Goal: Task Accomplishment & Management: Use online tool/utility

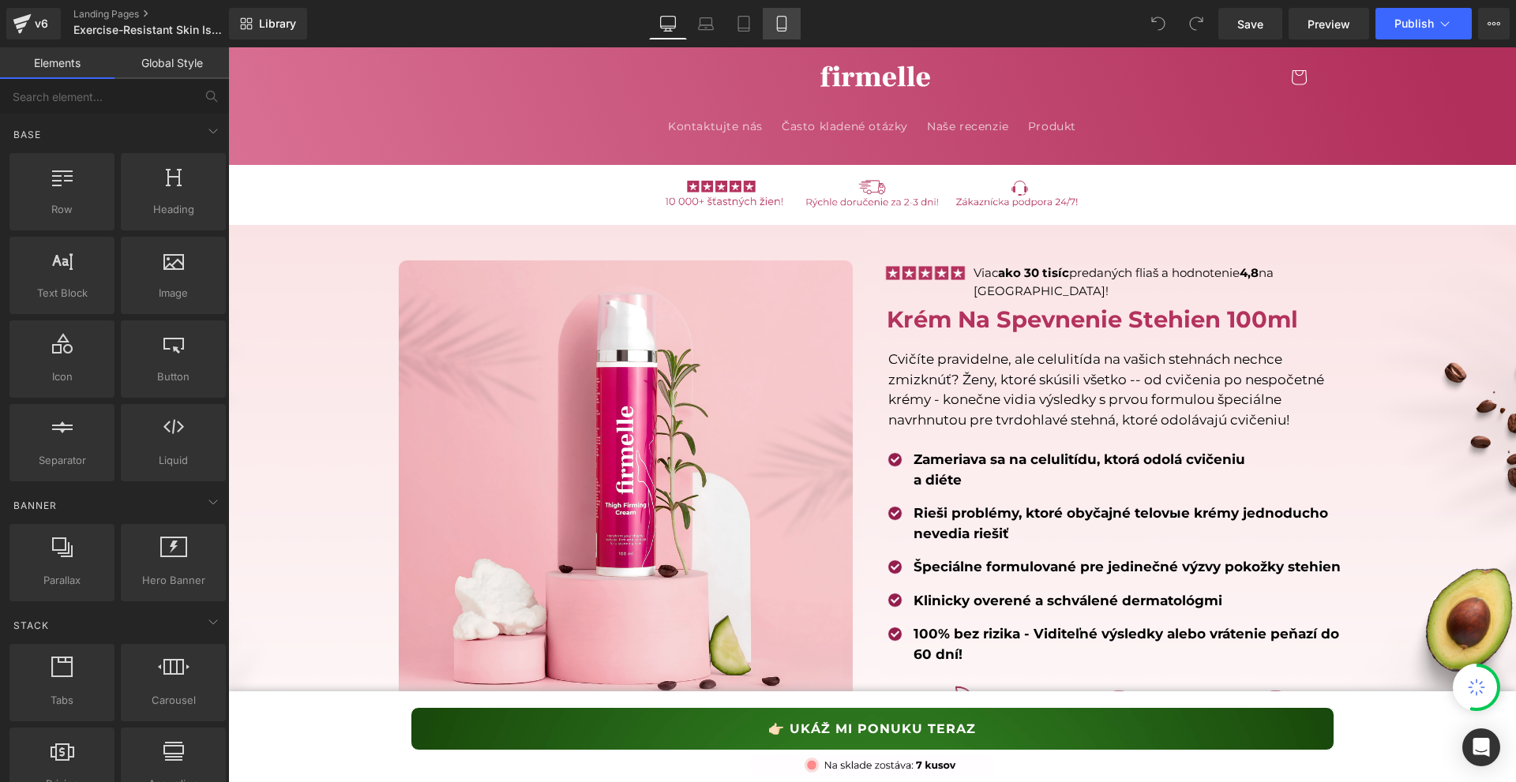
click at [786, 17] on icon at bounding box center [781, 24] width 9 height 15
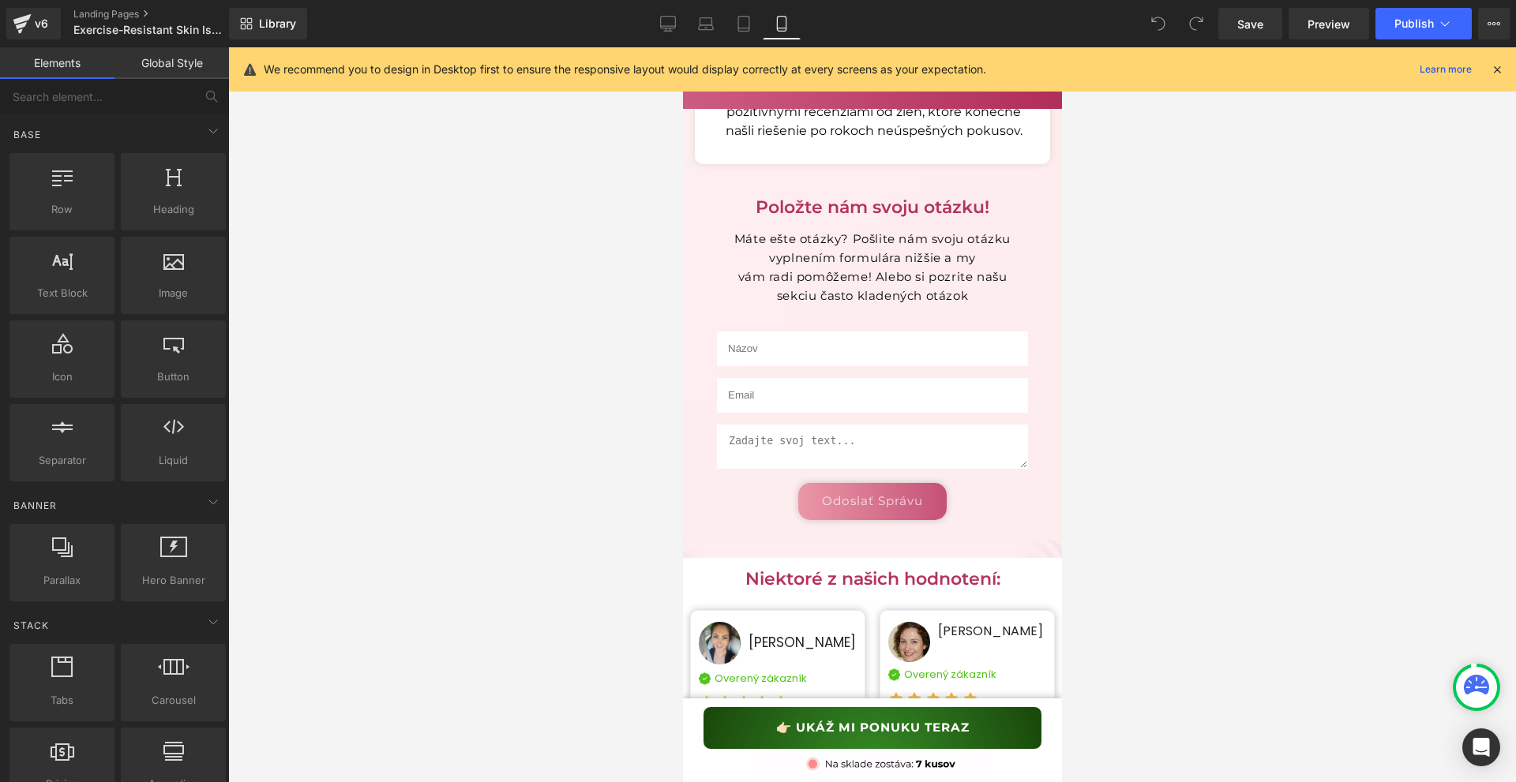
scroll to position [24555, 0]
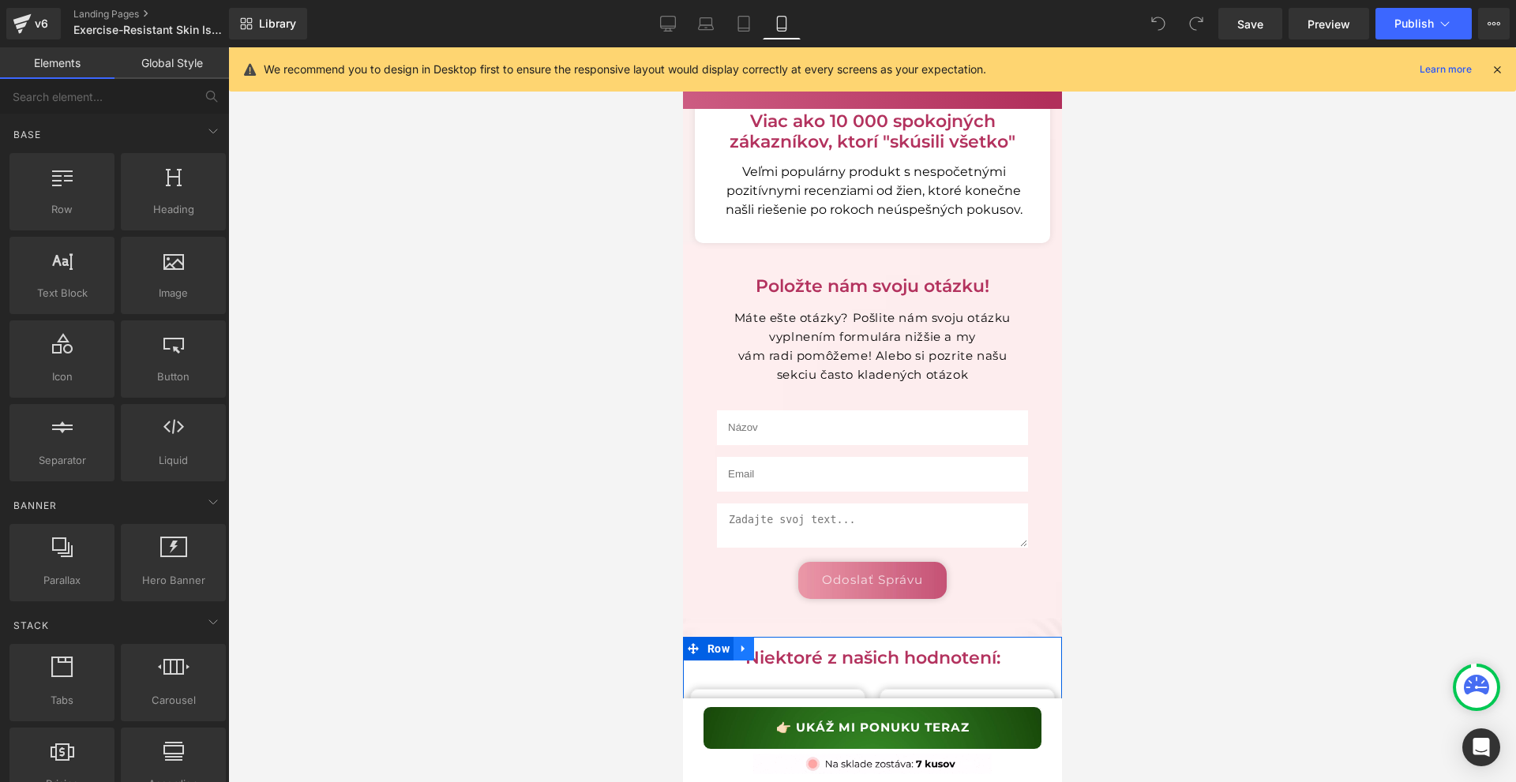
click at [741, 646] on icon at bounding box center [742, 649] width 3 height 7
click at [741, 643] on icon at bounding box center [742, 649] width 11 height 12
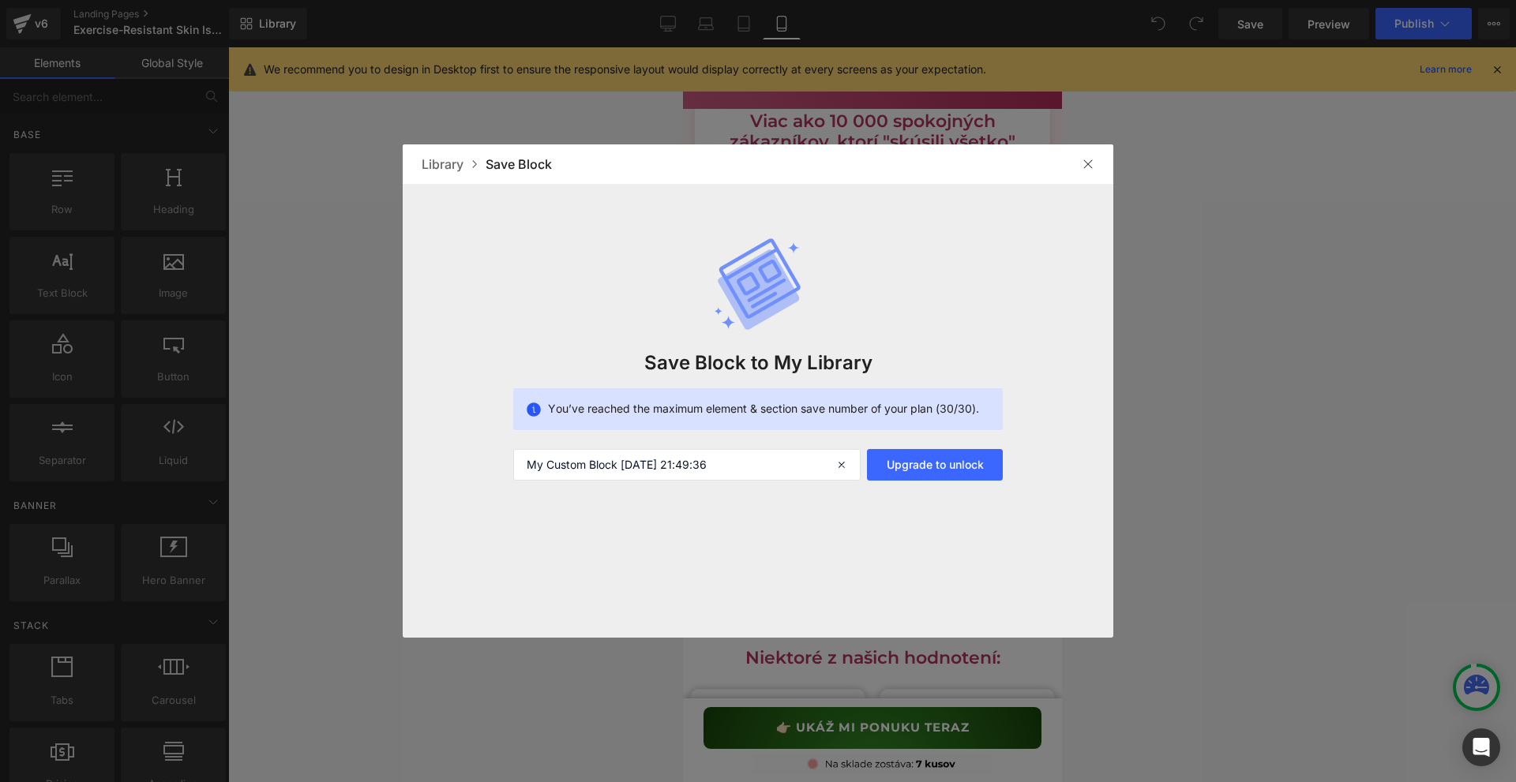
click at [1097, 171] on div at bounding box center [1087, 164] width 25 height 25
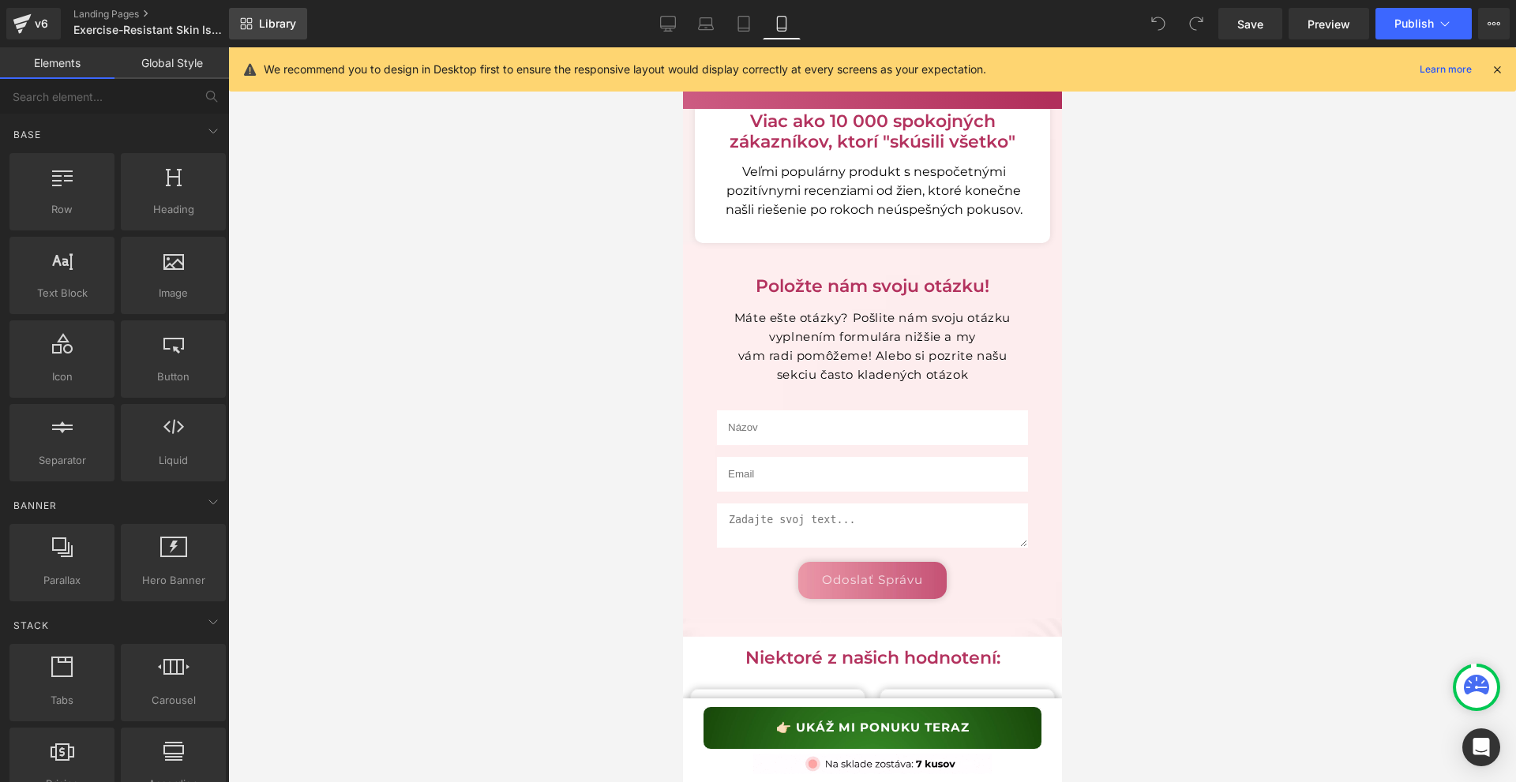
click at [288, 13] on link "Library" at bounding box center [268, 24] width 78 height 32
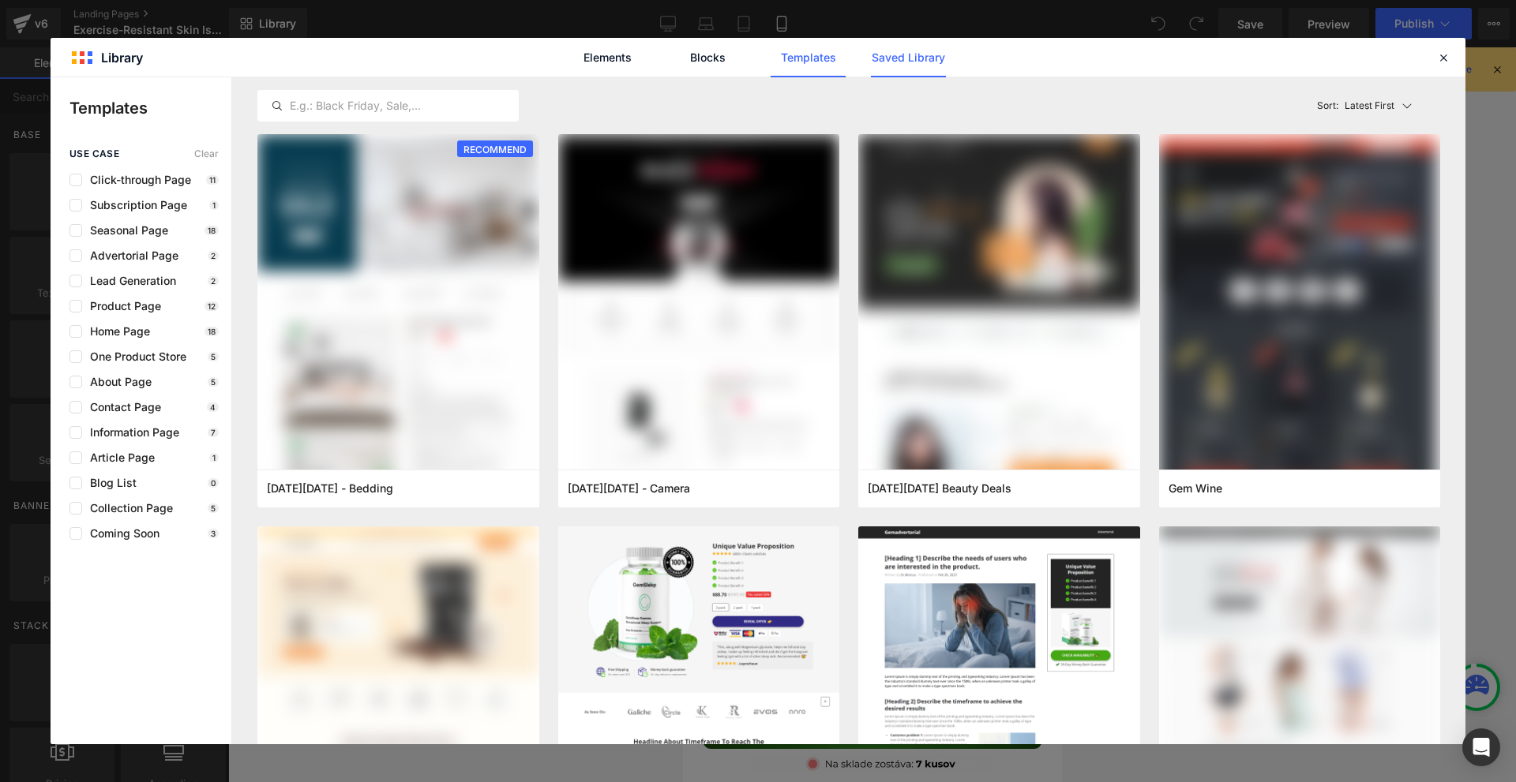
click at [0, 0] on link "Saved Library" at bounding box center [0, 0] width 0 height 0
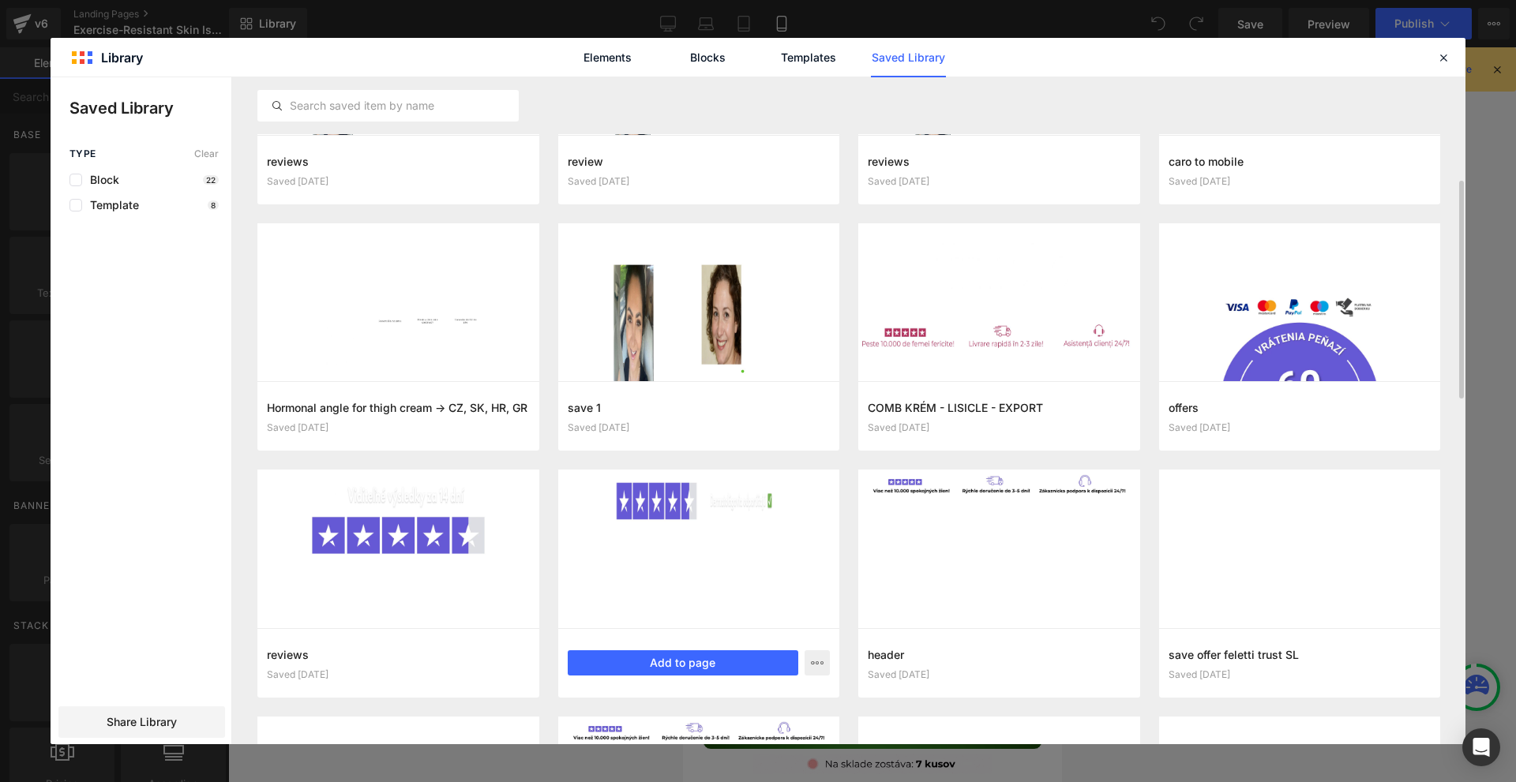
scroll to position [237, 0]
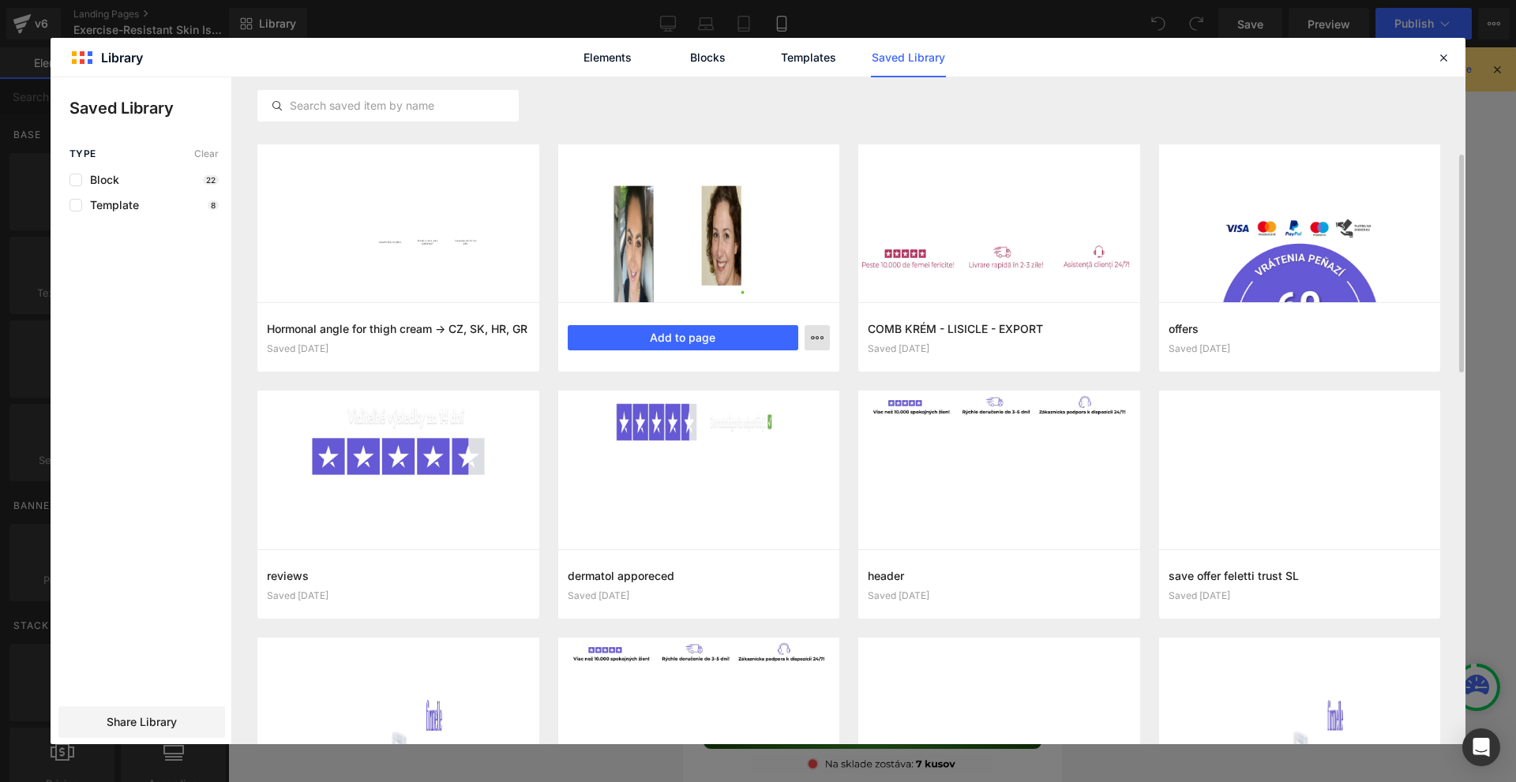
click at [817, 328] on button "button" at bounding box center [817, 337] width 25 height 25
click at [0, 0] on div "Delete" at bounding box center [0, 0] width 0 height 0
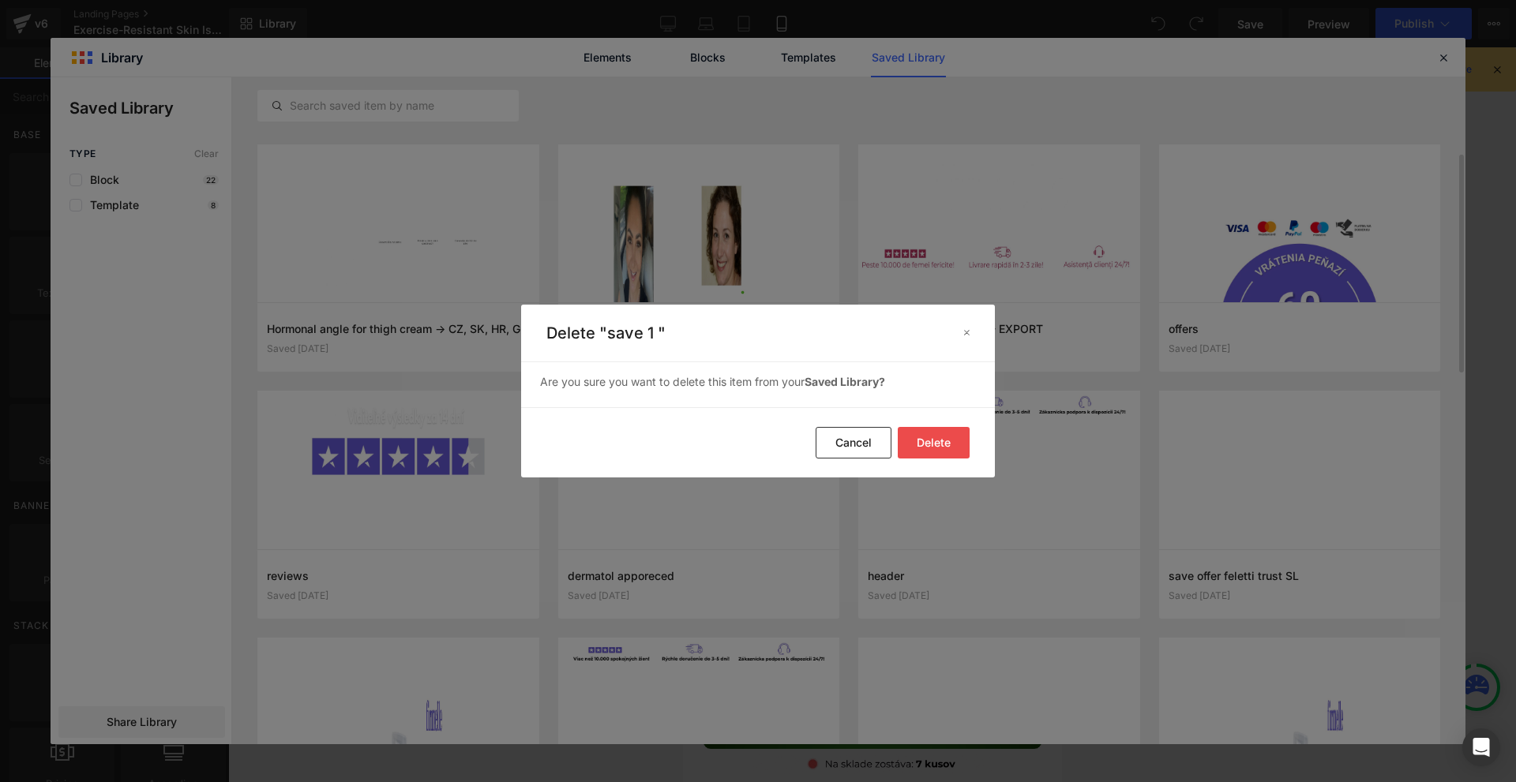
click at [0, 0] on button "Delete" at bounding box center [0, 0] width 0 height 0
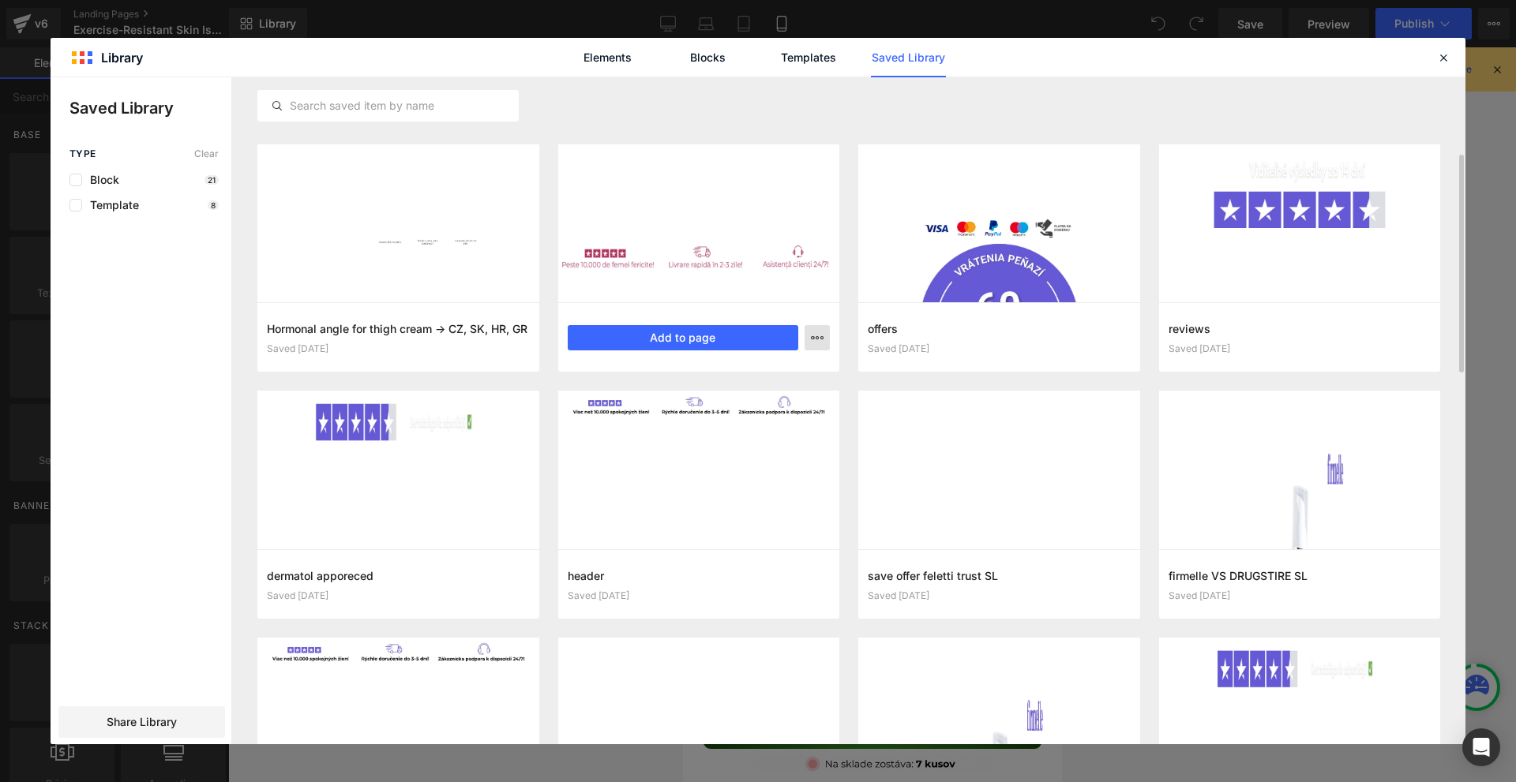
click at [0, 0] on icon "button" at bounding box center [0, 0] width 0 height 0
click at [0, 0] on div "Delete" at bounding box center [0, 0] width 0 height 0
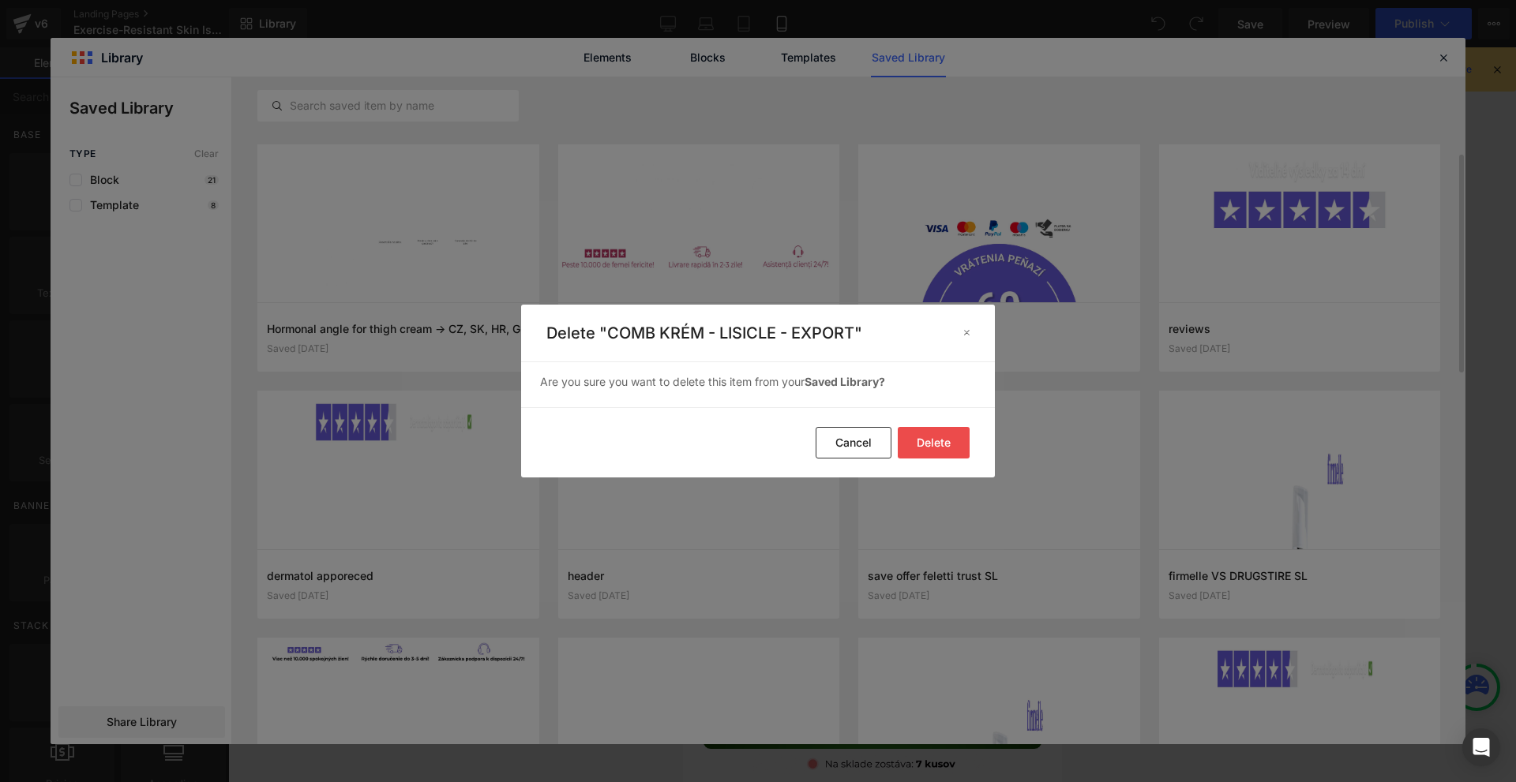
click at [0, 0] on button "Delete" at bounding box center [0, 0] width 0 height 0
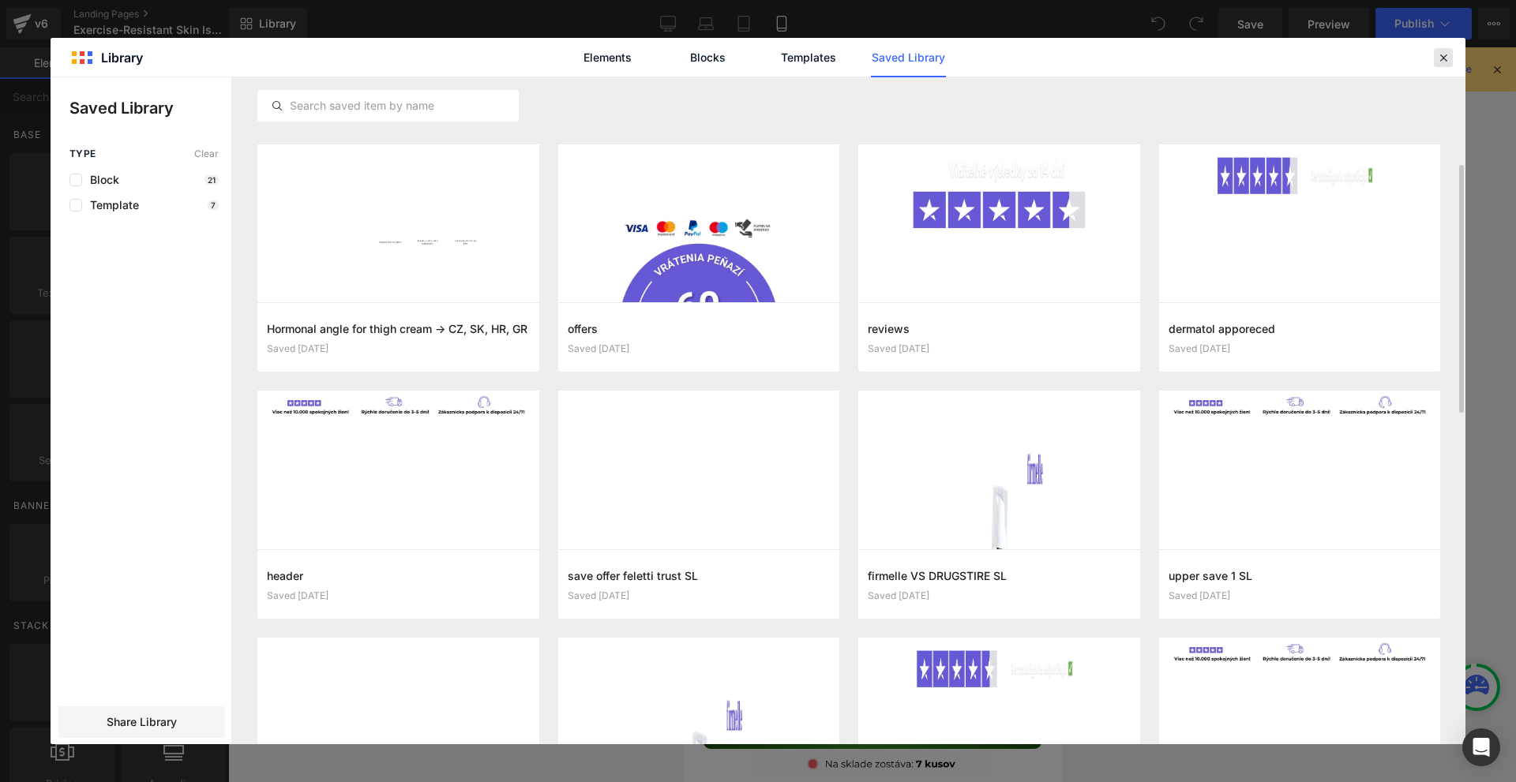
click at [1436, 54] on icon at bounding box center [1443, 58] width 14 height 14
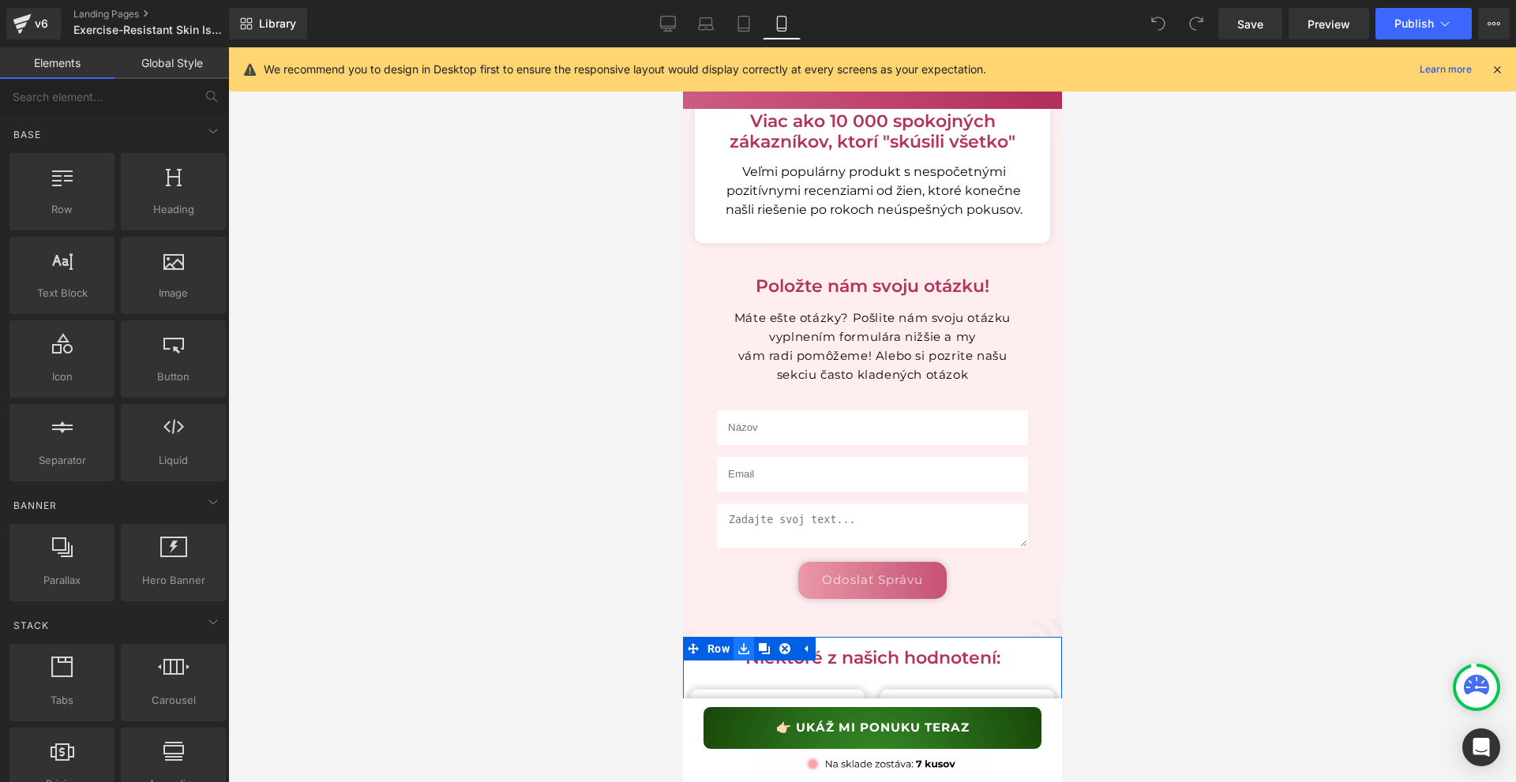
click at [744, 637] on link at bounding box center [743, 649] width 21 height 24
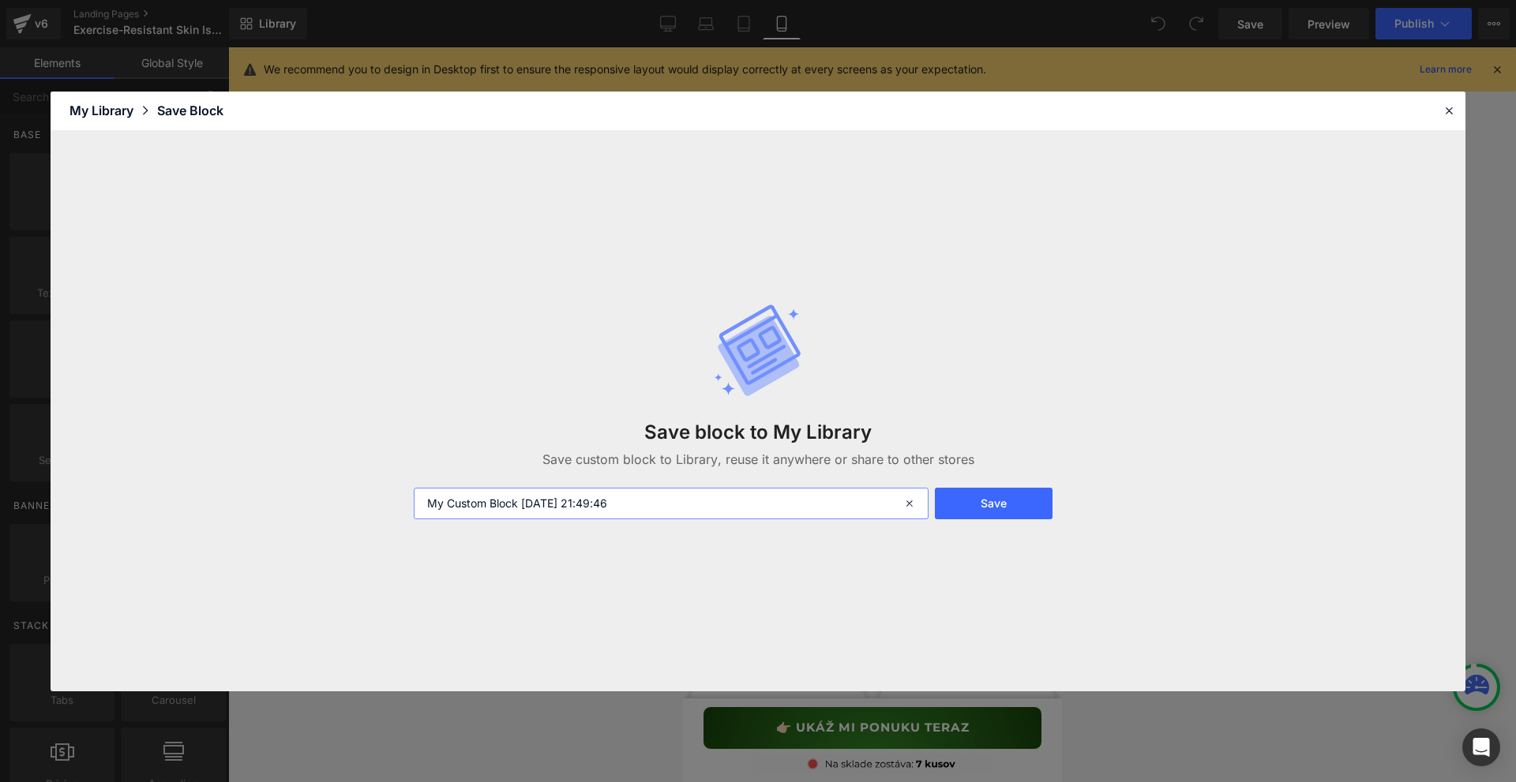
click at [729, 492] on input "My Custom Block [DATE] 21:49:46" at bounding box center [671, 504] width 515 height 32
type input "sk reviews"
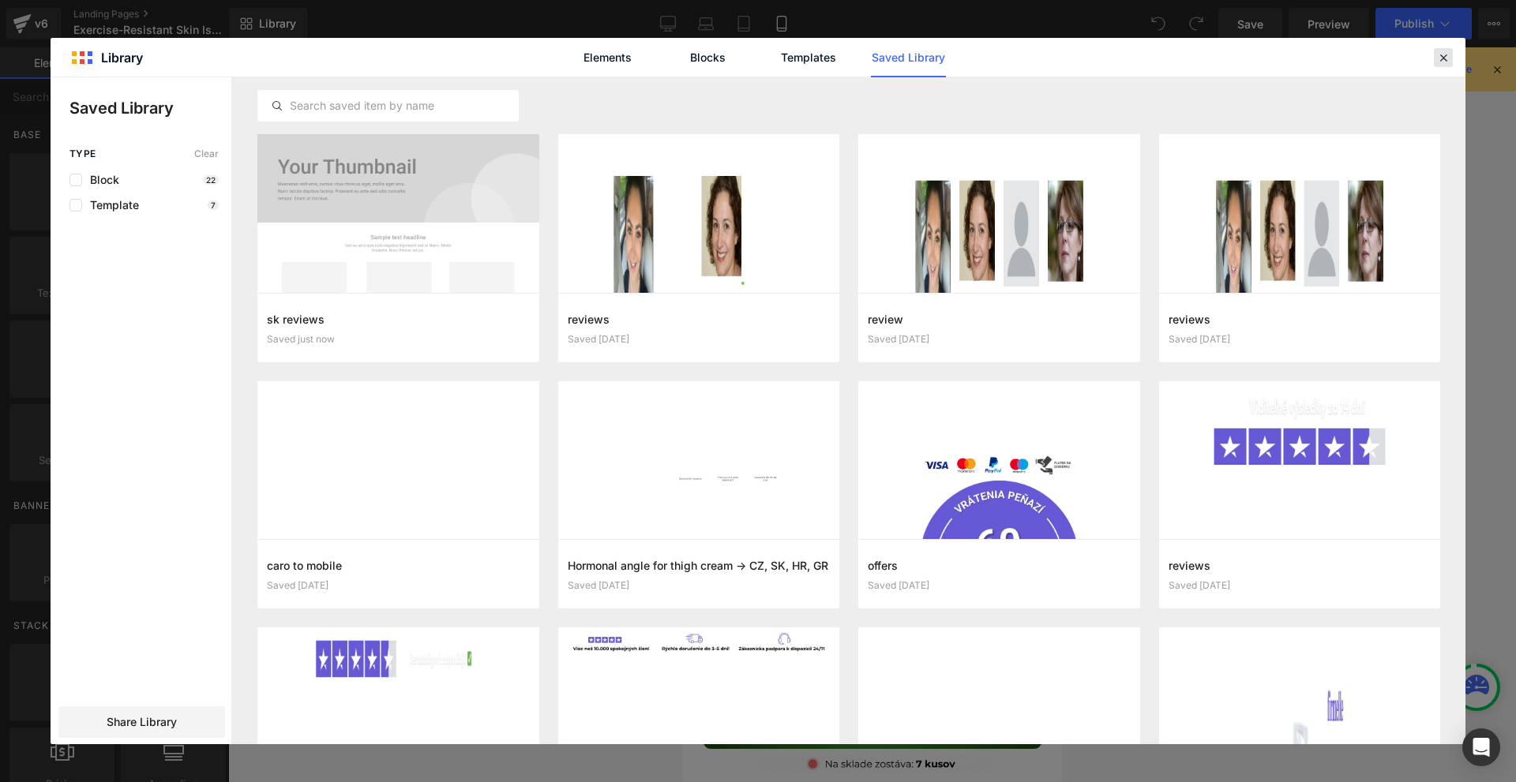
click at [1447, 62] on icon at bounding box center [1443, 58] width 14 height 14
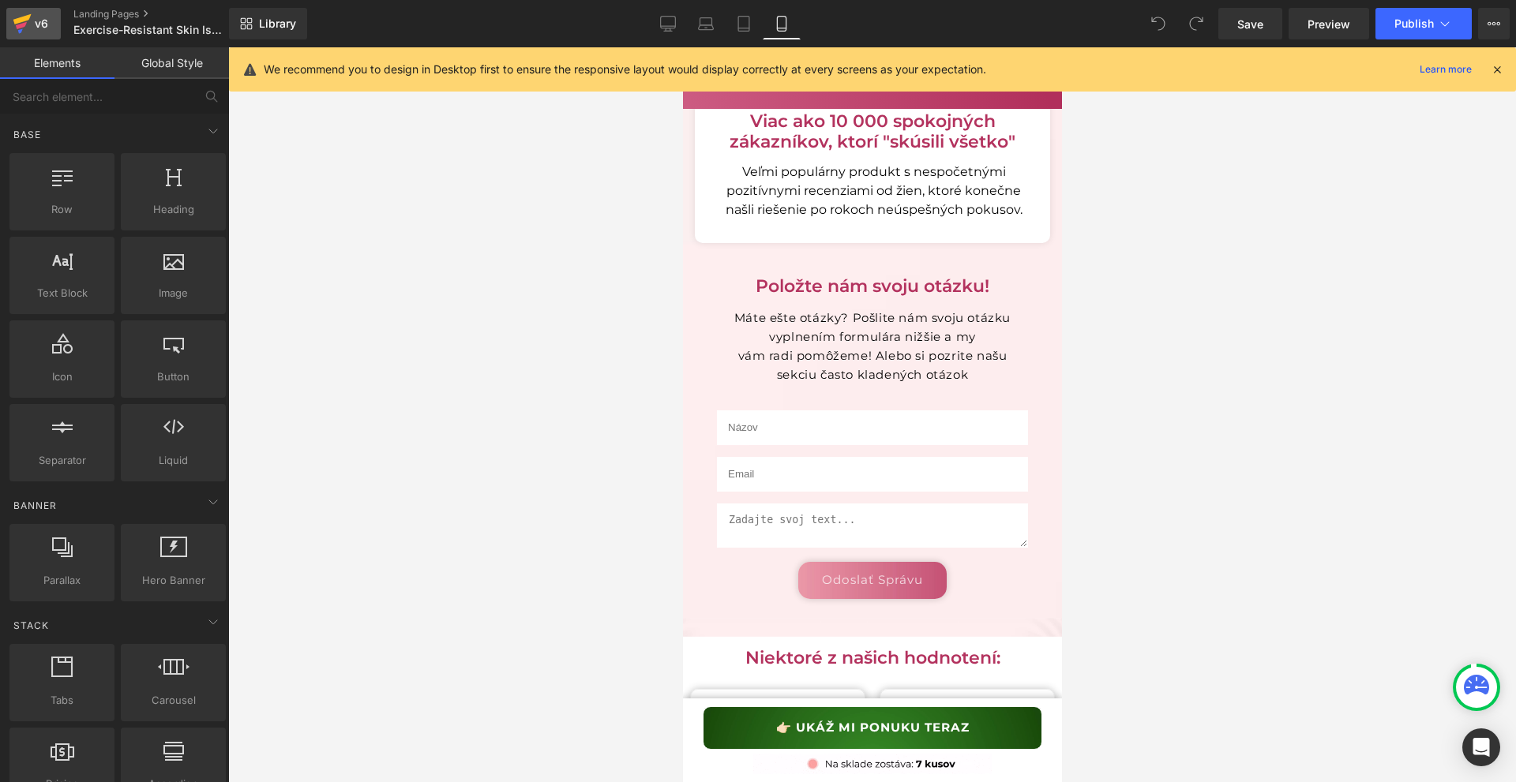
click at [43, 21] on div "v6" at bounding box center [42, 23] width 20 height 21
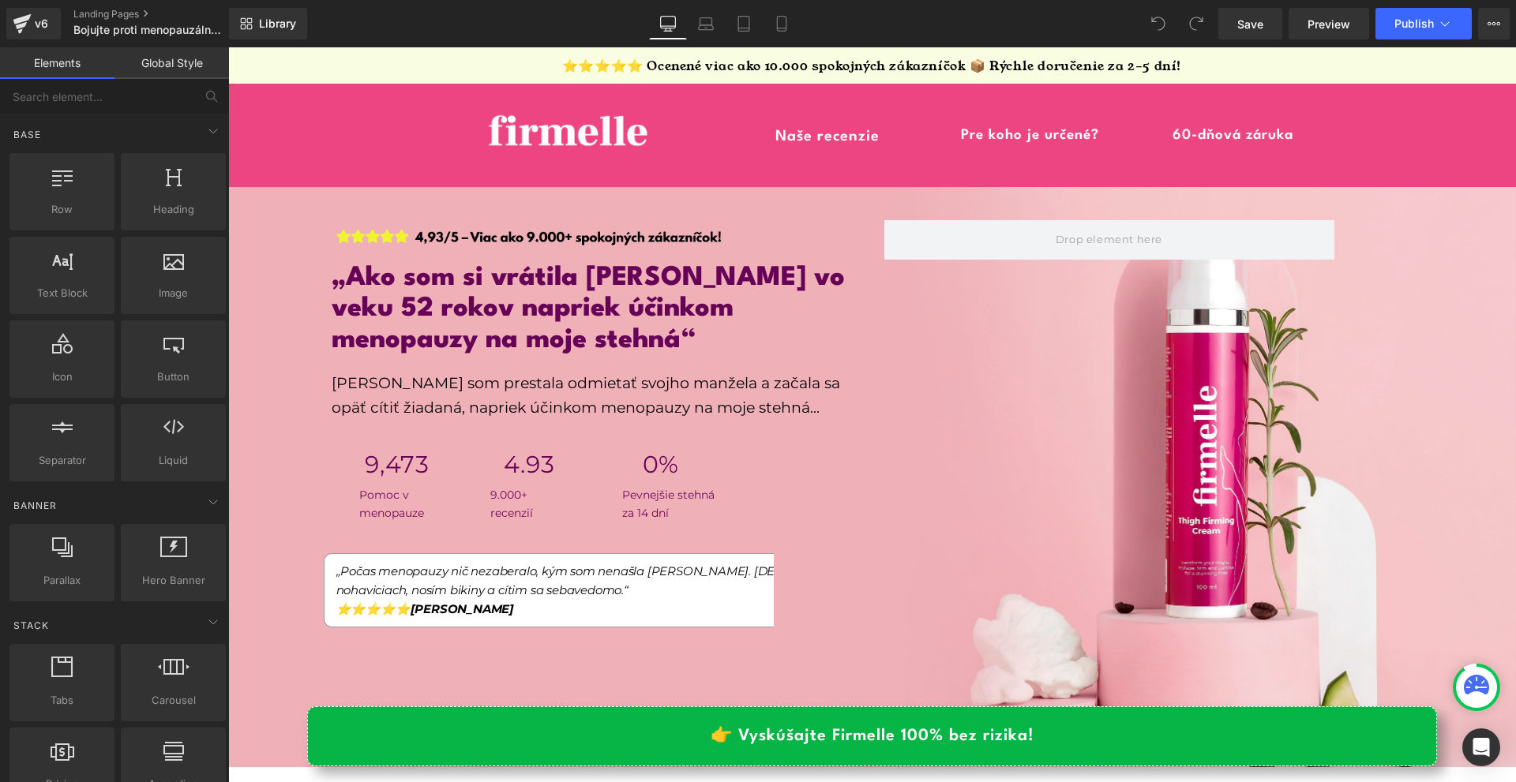
scroll to position [474, 0]
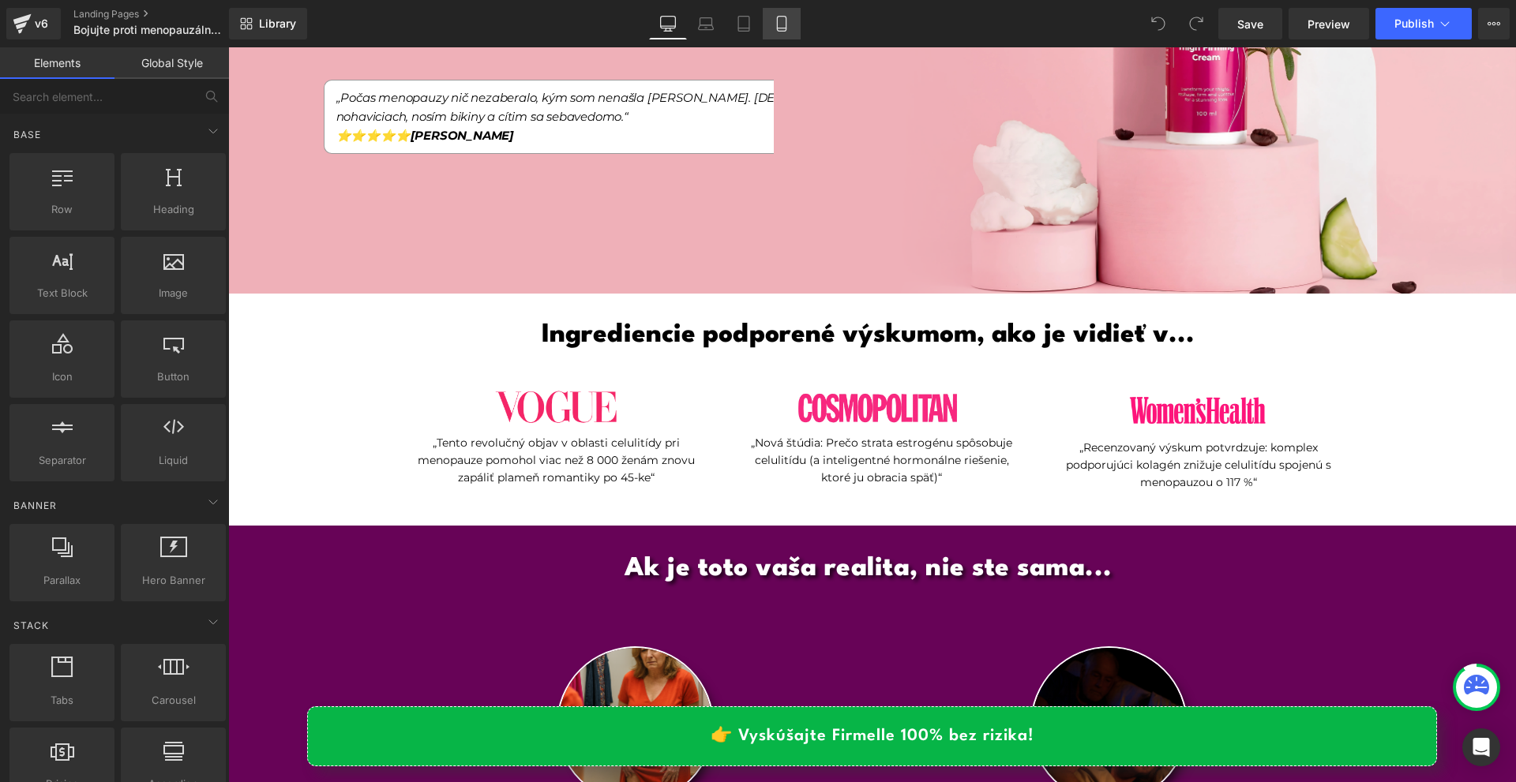
click at [786, 29] on icon at bounding box center [781, 24] width 9 height 15
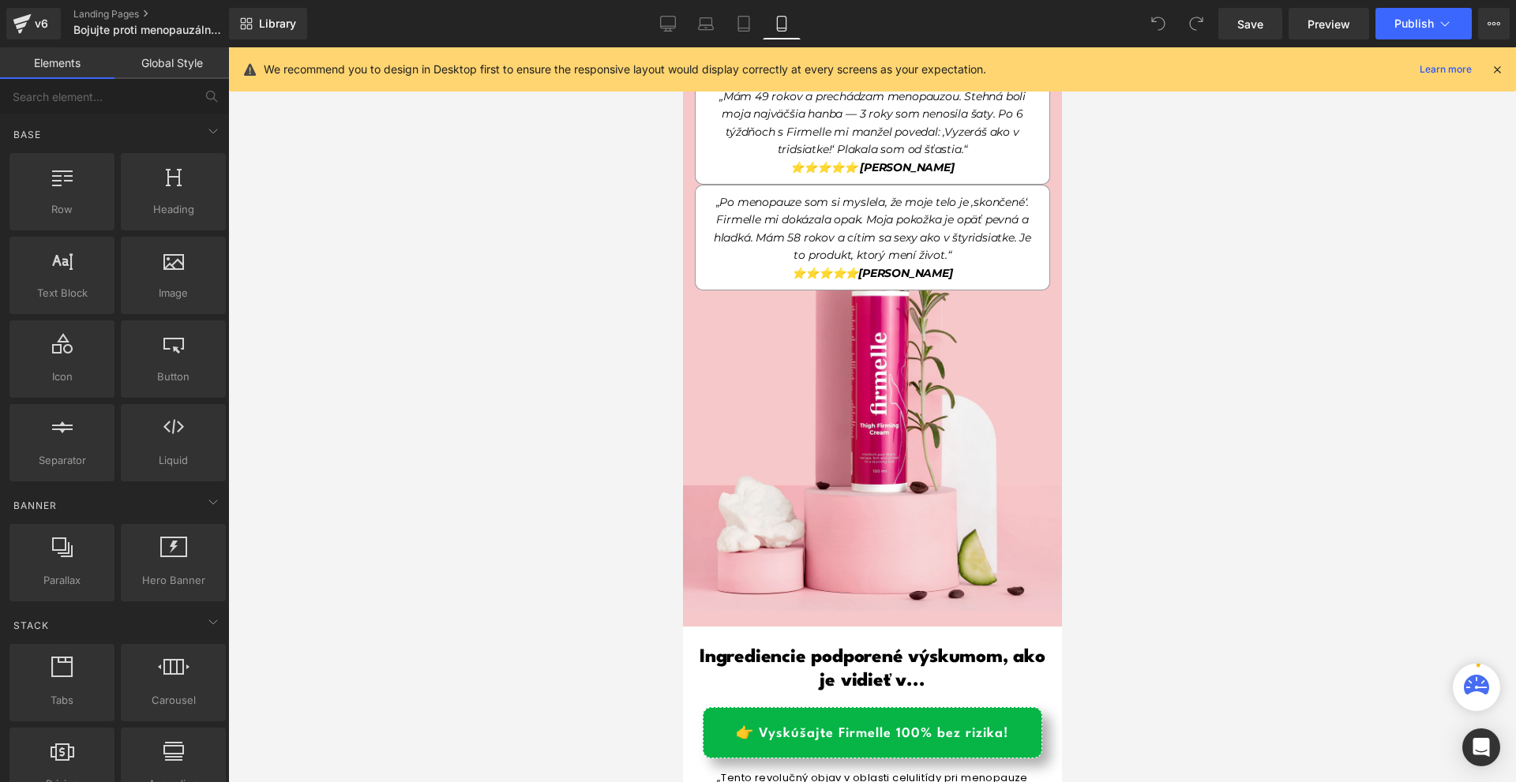
scroll to position [868, 0]
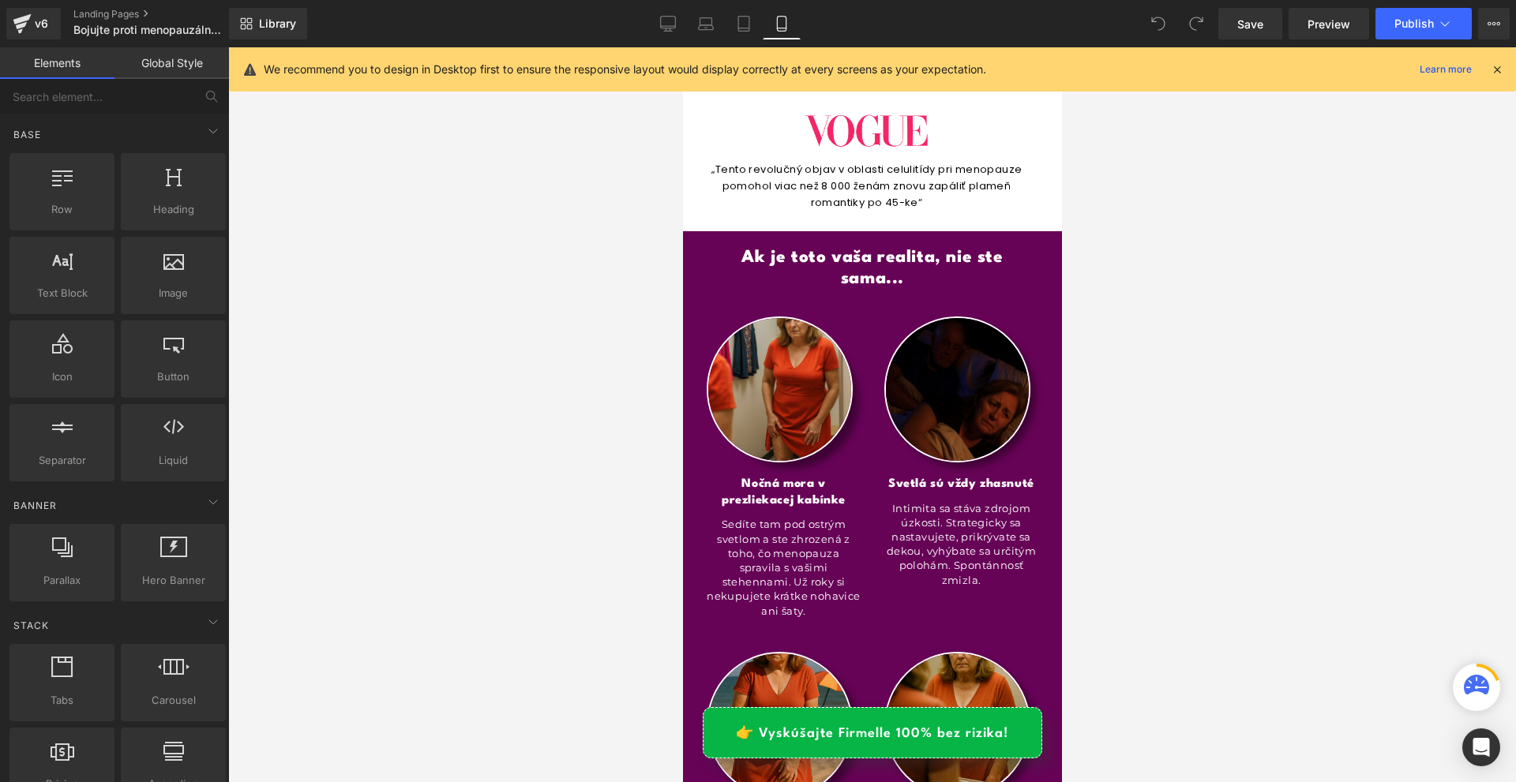
click at [1500, 66] on icon at bounding box center [1497, 69] width 14 height 14
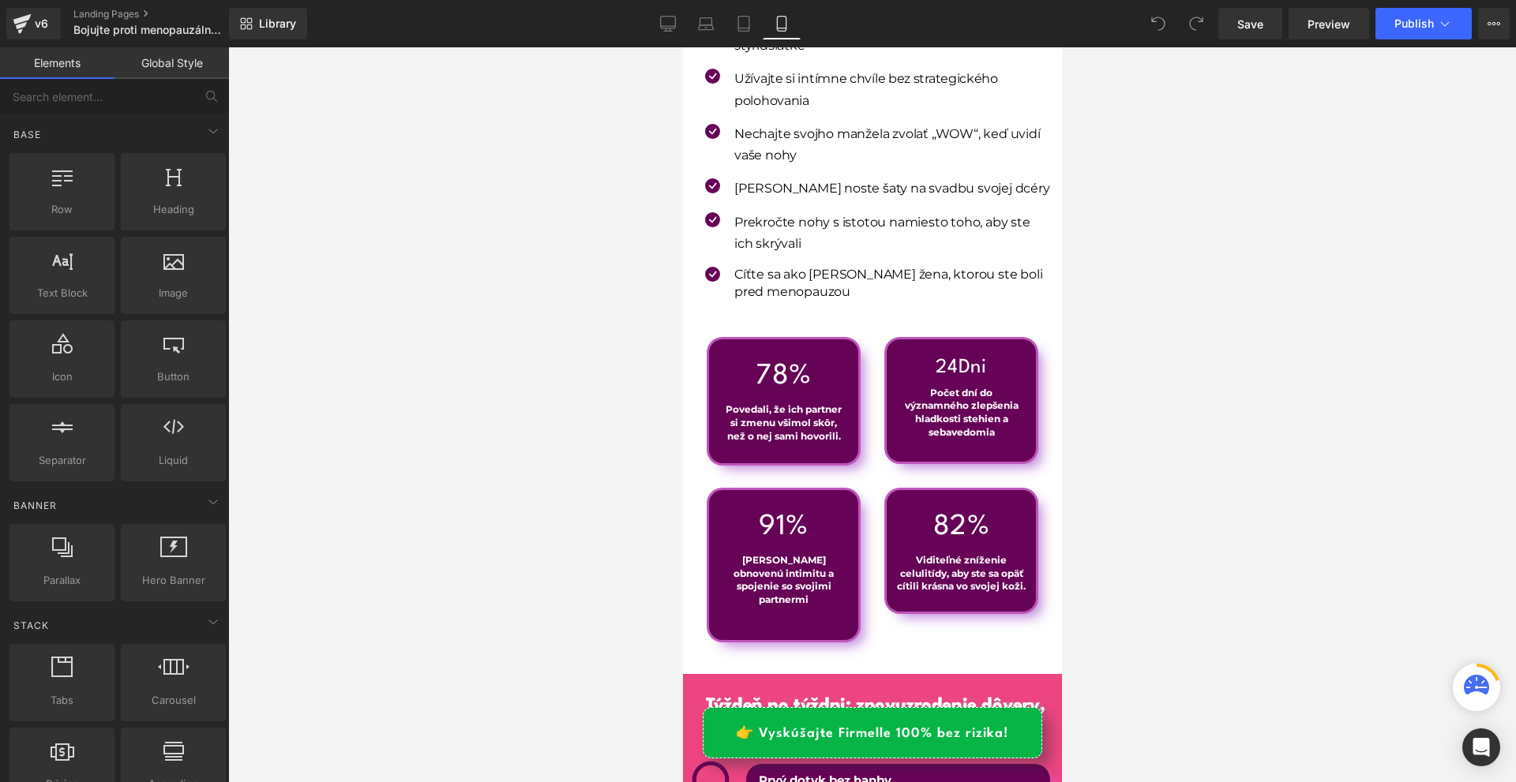
scroll to position [7895, 0]
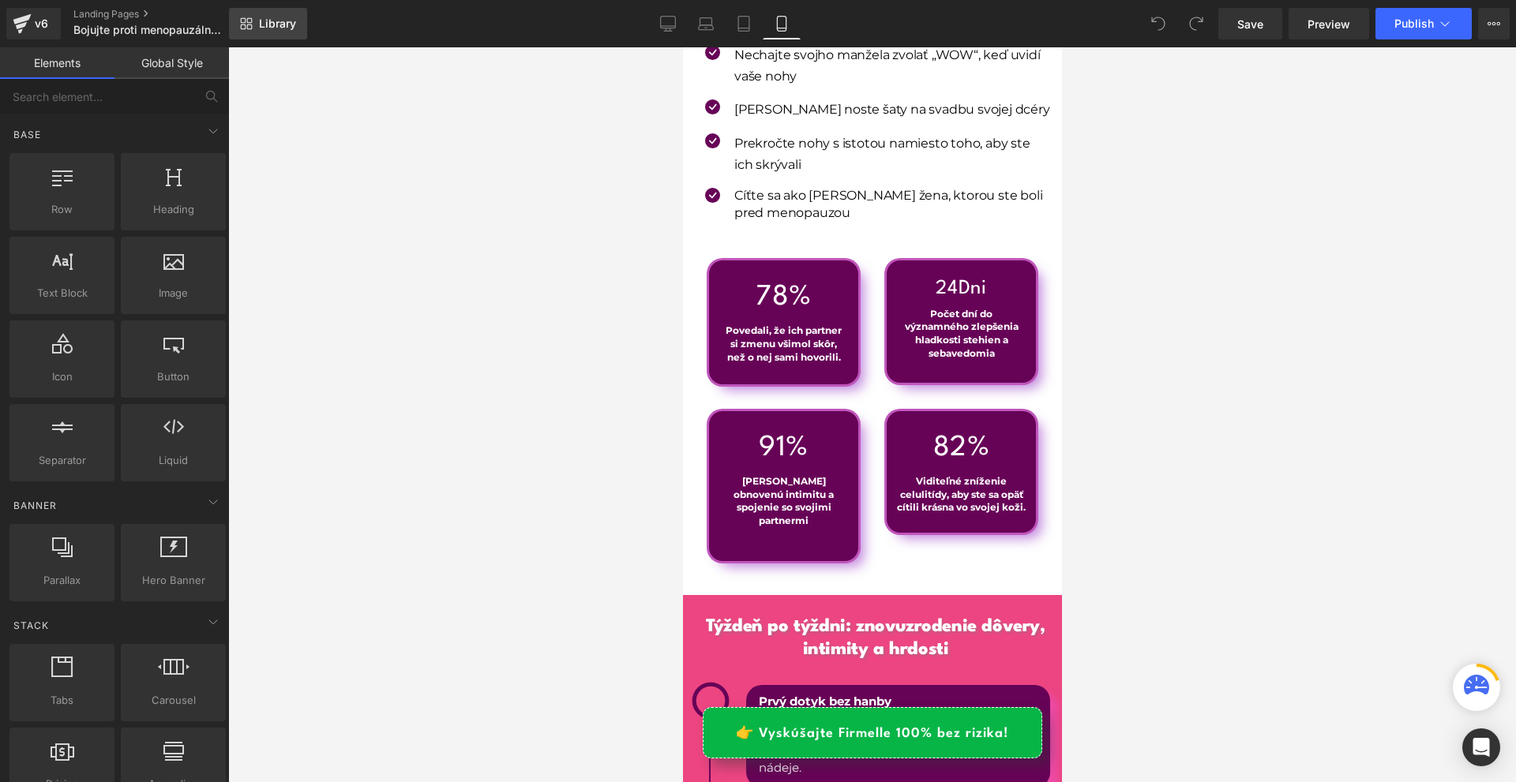
click at [276, 23] on span "Library" at bounding box center [277, 24] width 37 height 14
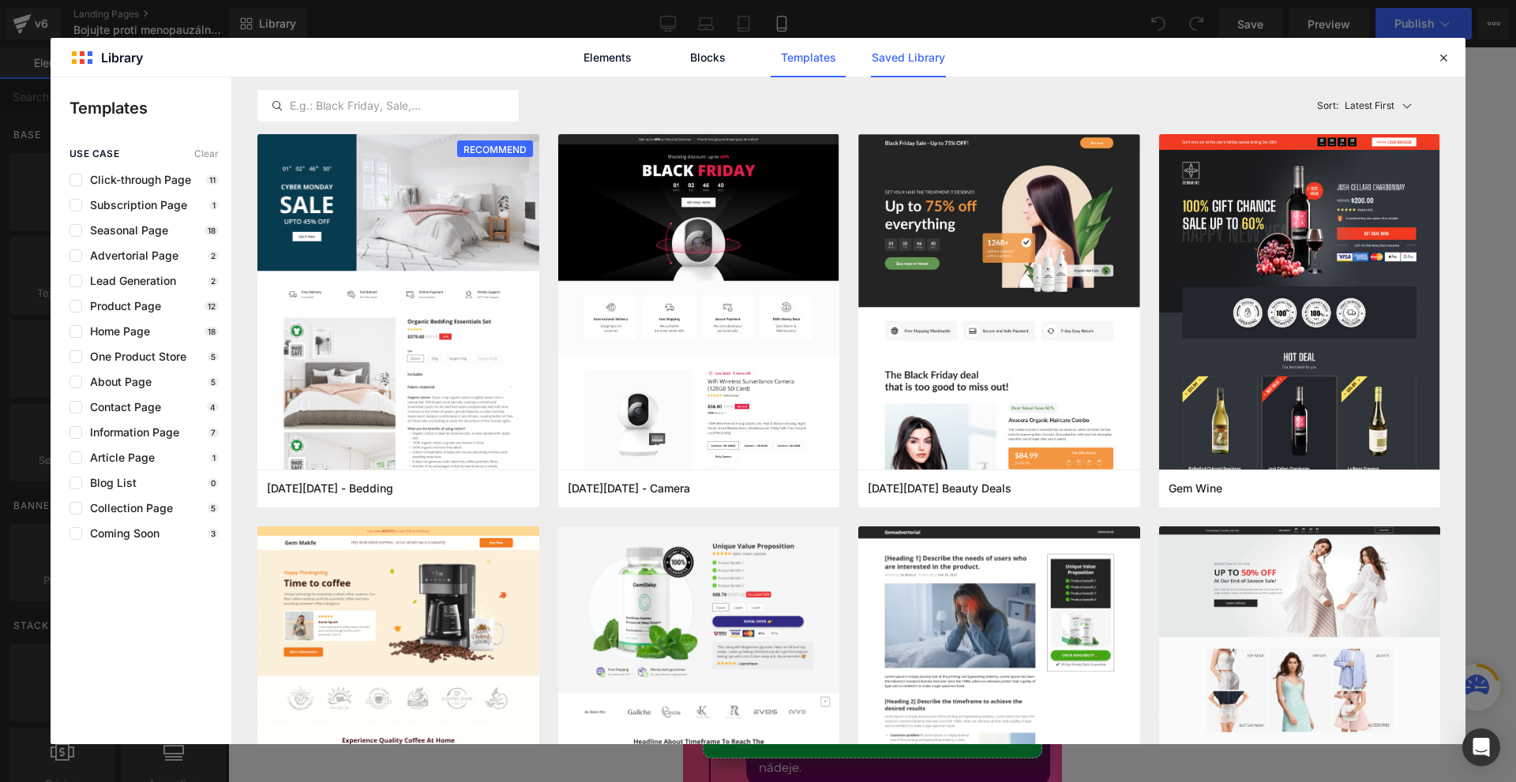
click at [0, 0] on link "Saved Library" at bounding box center [0, 0] width 0 height 0
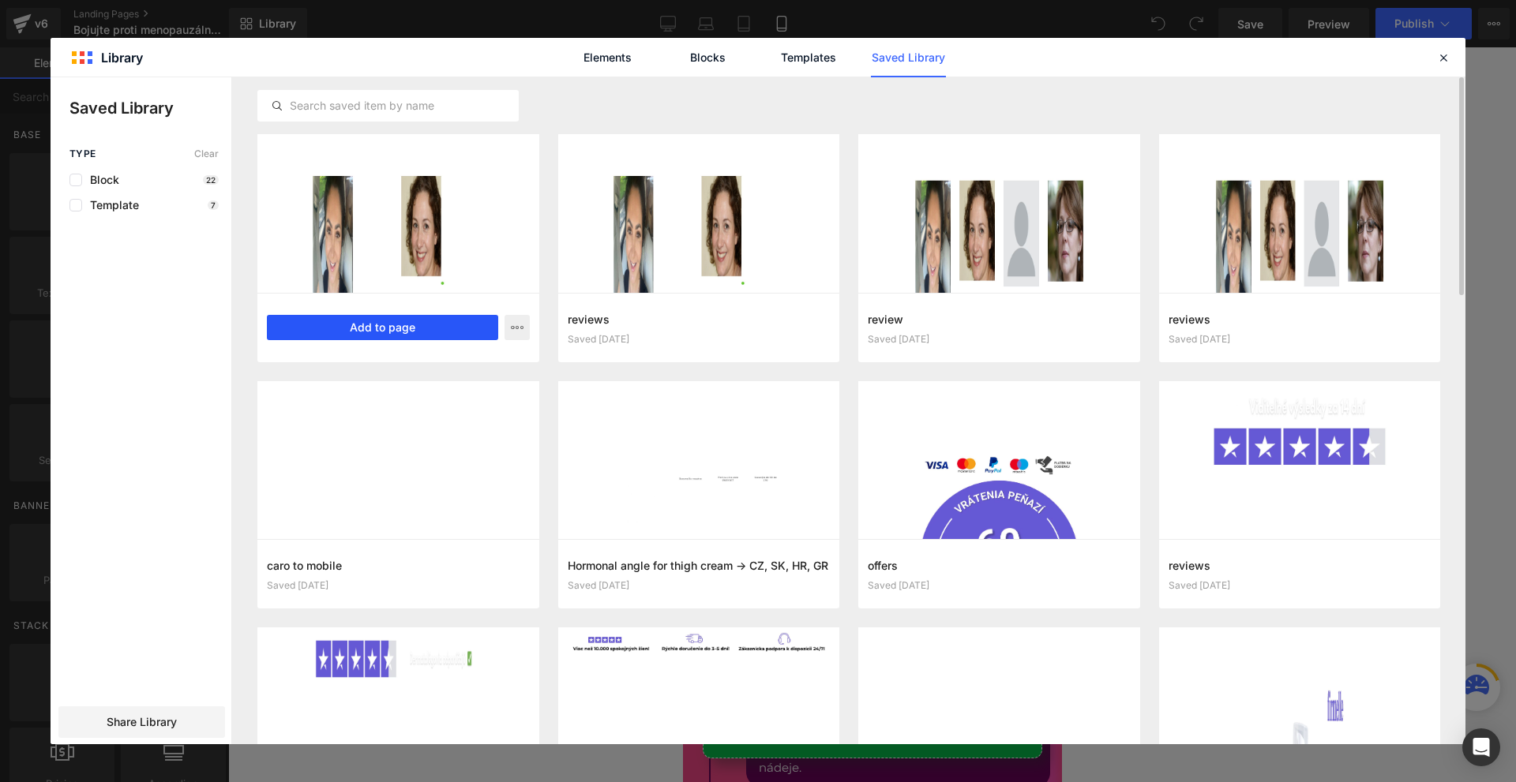
click at [398, 332] on button "Add to page" at bounding box center [382, 327] width 231 height 25
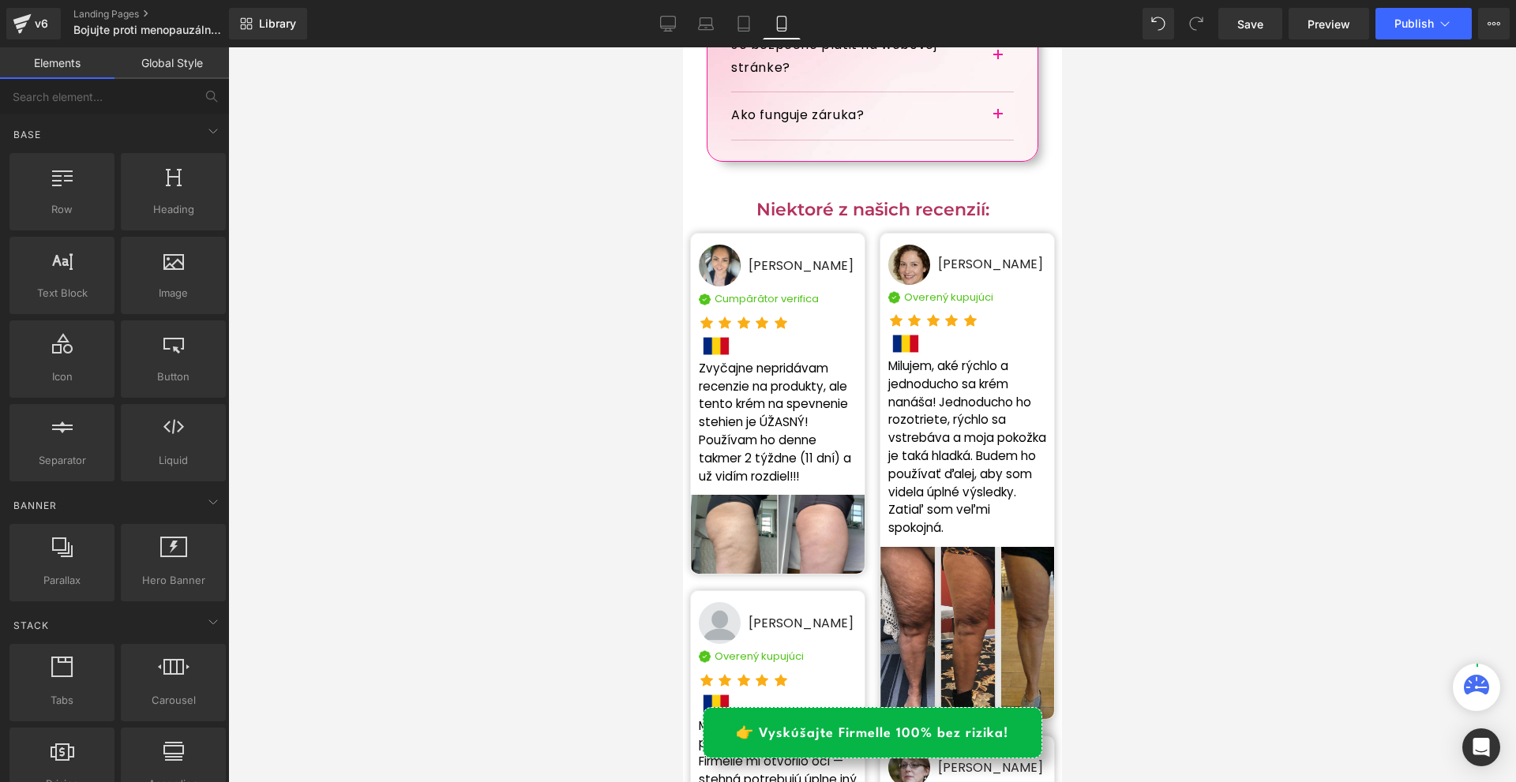
scroll to position [18995, 0]
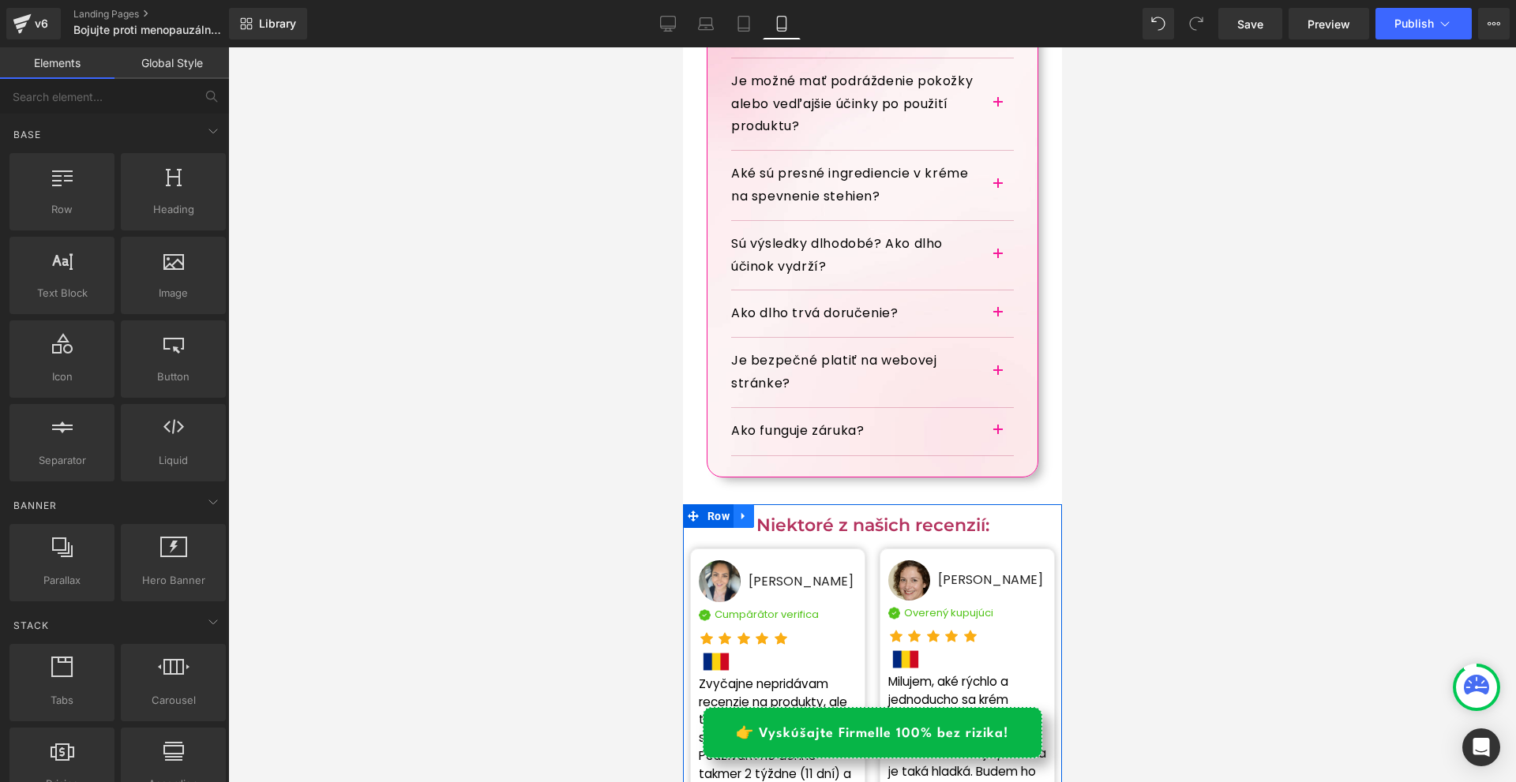
click at [736, 505] on link at bounding box center [743, 517] width 21 height 24
click at [781, 511] on icon at bounding box center [783, 516] width 11 height 11
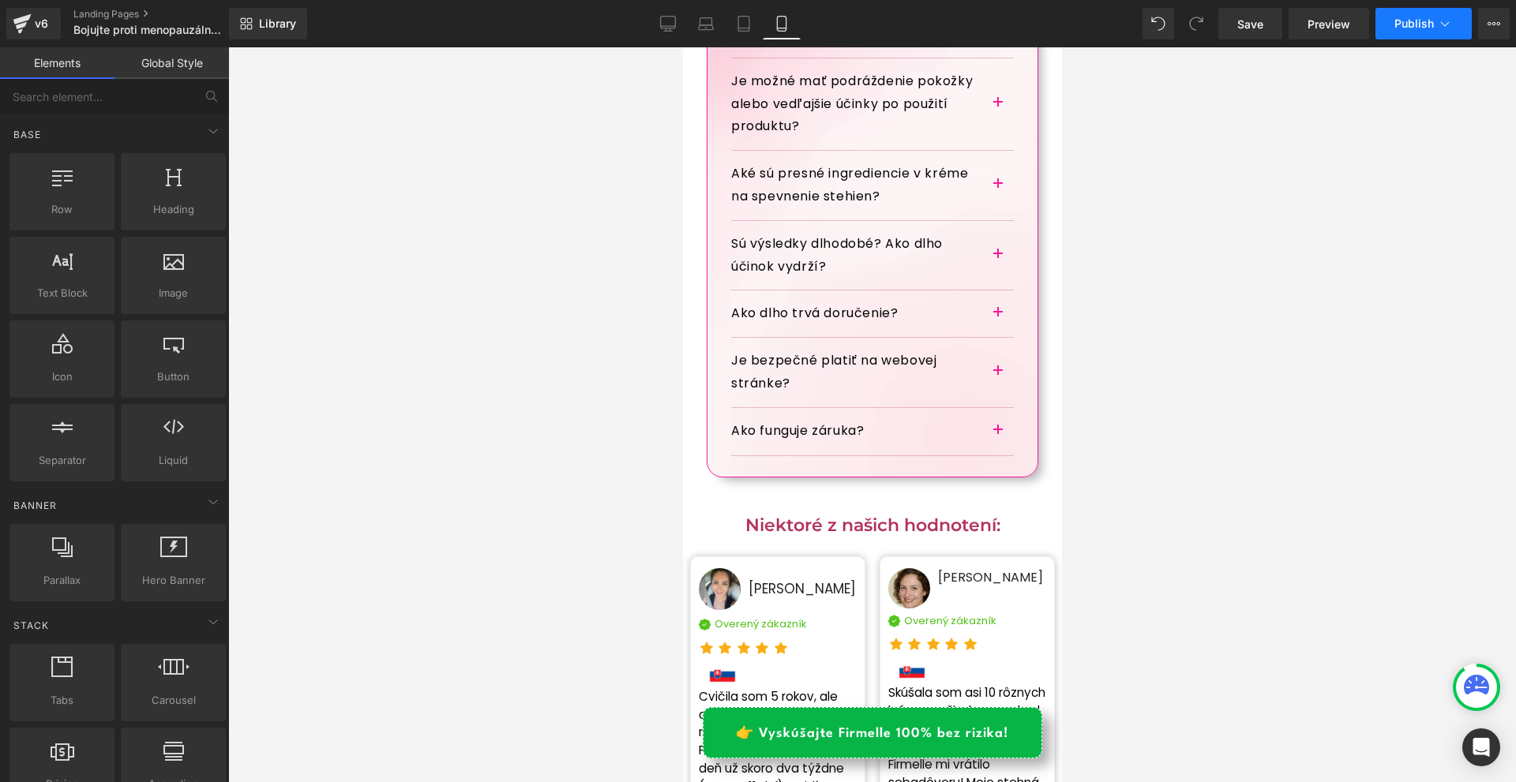
click at [1423, 16] on button "Publish" at bounding box center [1423, 24] width 96 height 32
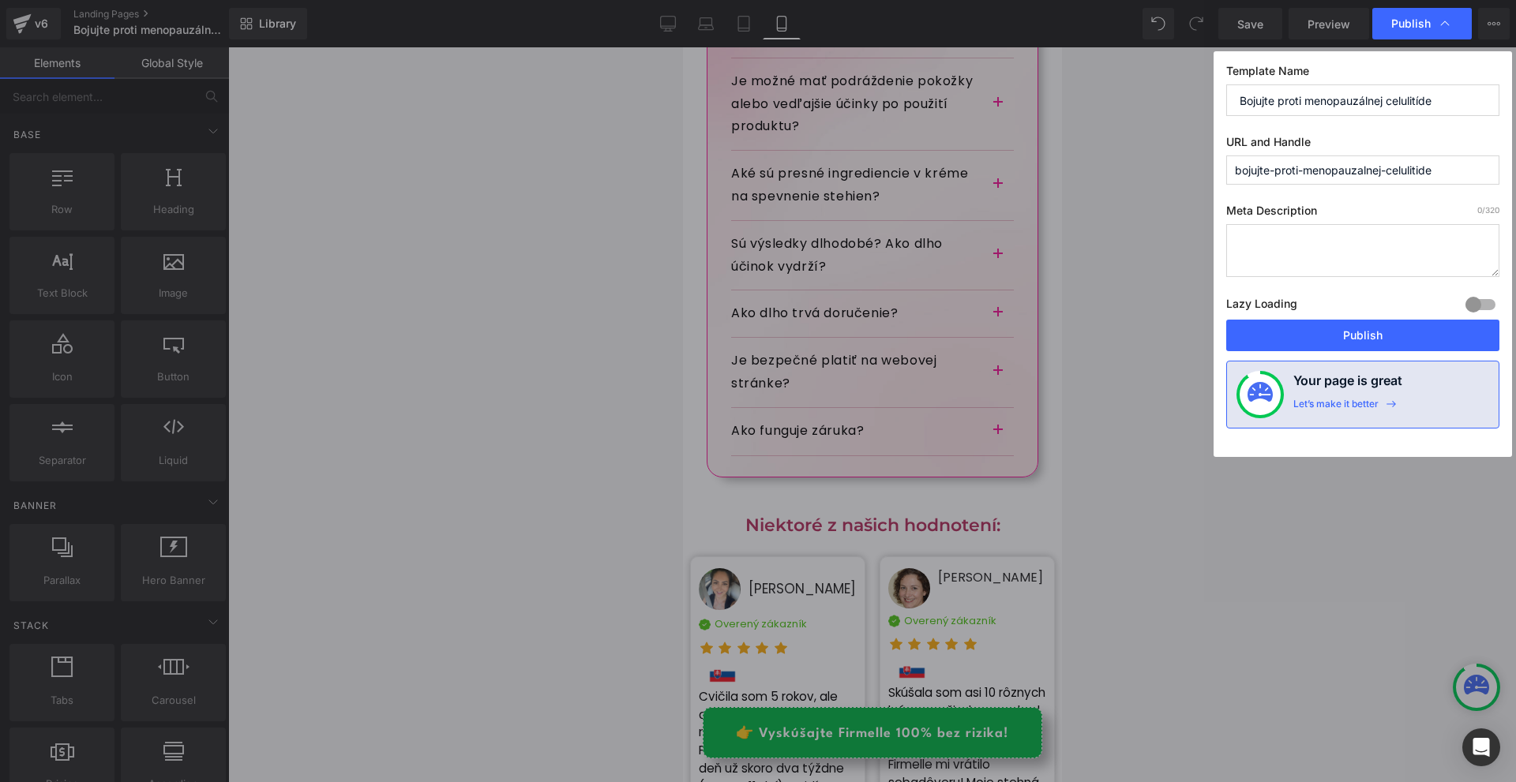
click at [1396, 314] on div "Lazy Loading Build Upgrade plan to unlock" at bounding box center [1362, 307] width 273 height 26
click at [1394, 332] on button "Publish" at bounding box center [1362, 336] width 273 height 32
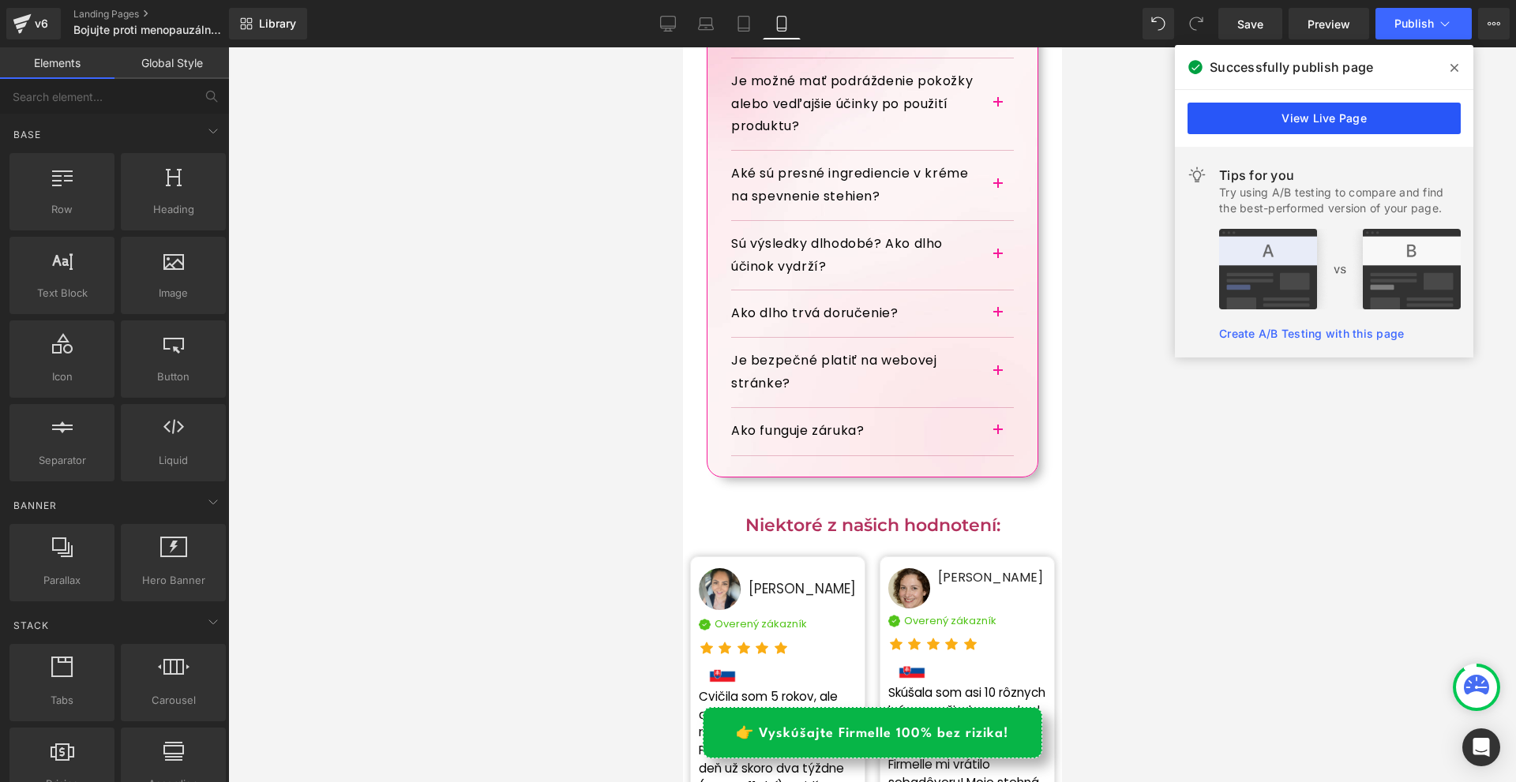
click at [1356, 126] on link "View Live Page" at bounding box center [1323, 119] width 273 height 32
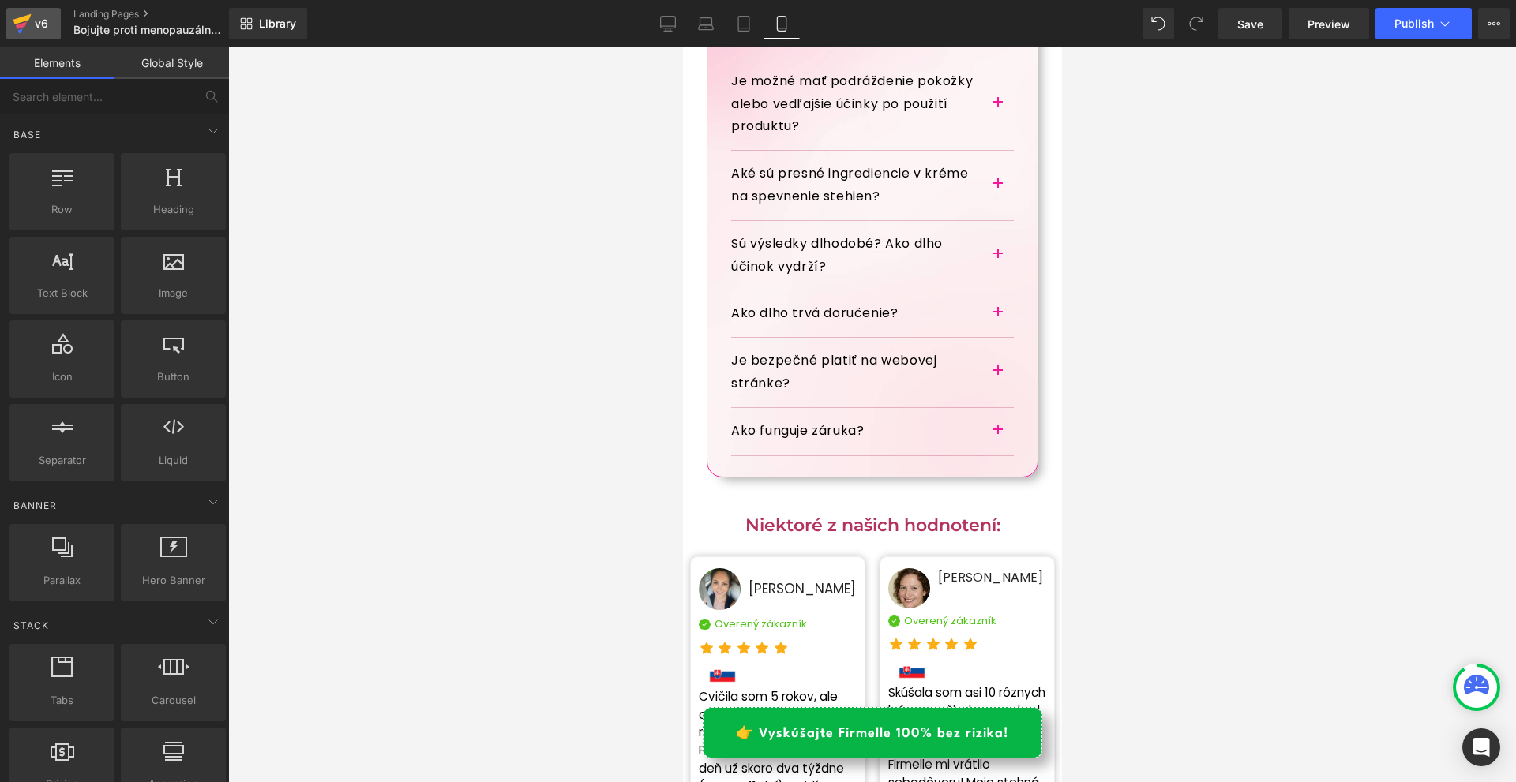
click at [38, 21] on div "v6" at bounding box center [42, 23] width 20 height 21
